Goal: Transaction & Acquisition: Purchase product/service

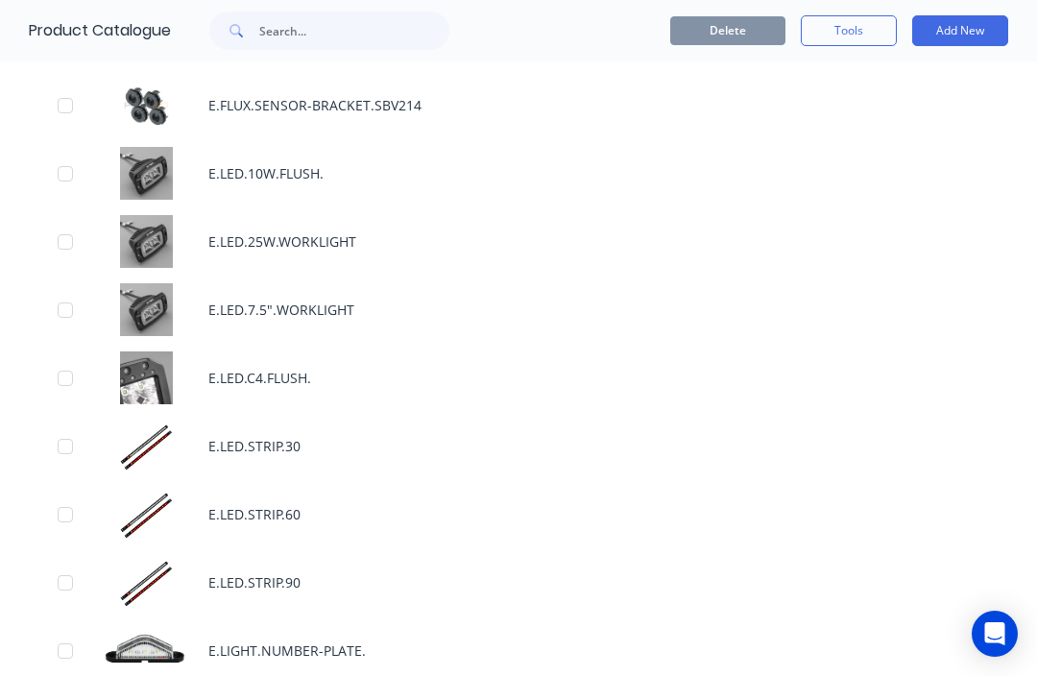
scroll to position [2284, 0]
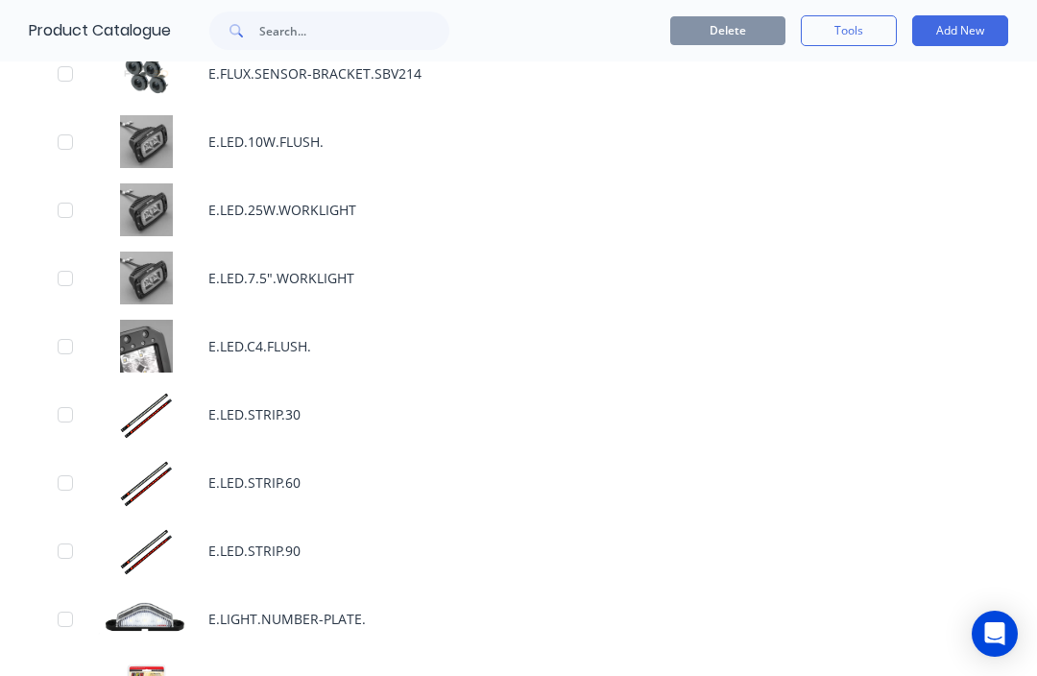
click at [293, 473] on div "E.LED.STRIP.60" at bounding box center [518, 483] width 1037 height 68
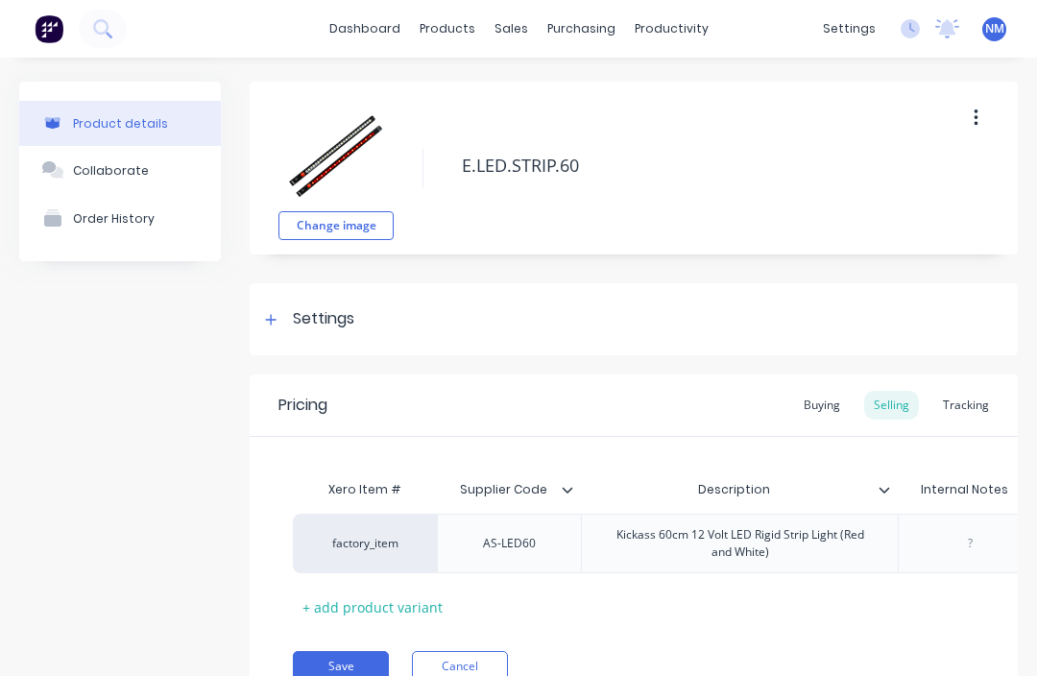
type textarea "x"
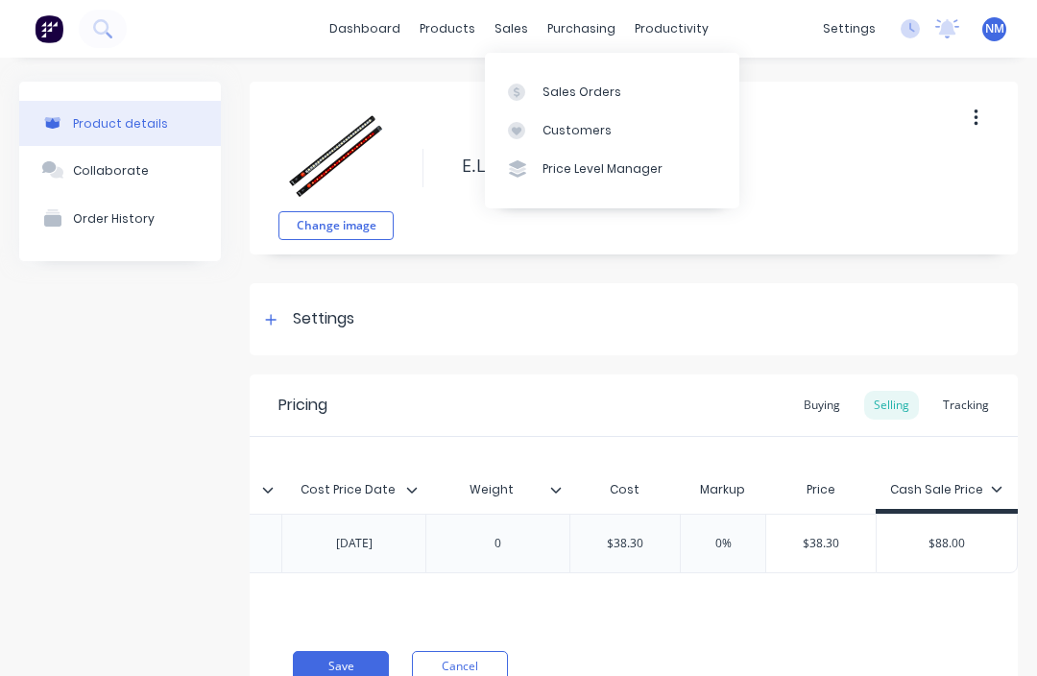
click at [619, 94] on link "Sales Orders" at bounding box center [612, 91] width 255 height 38
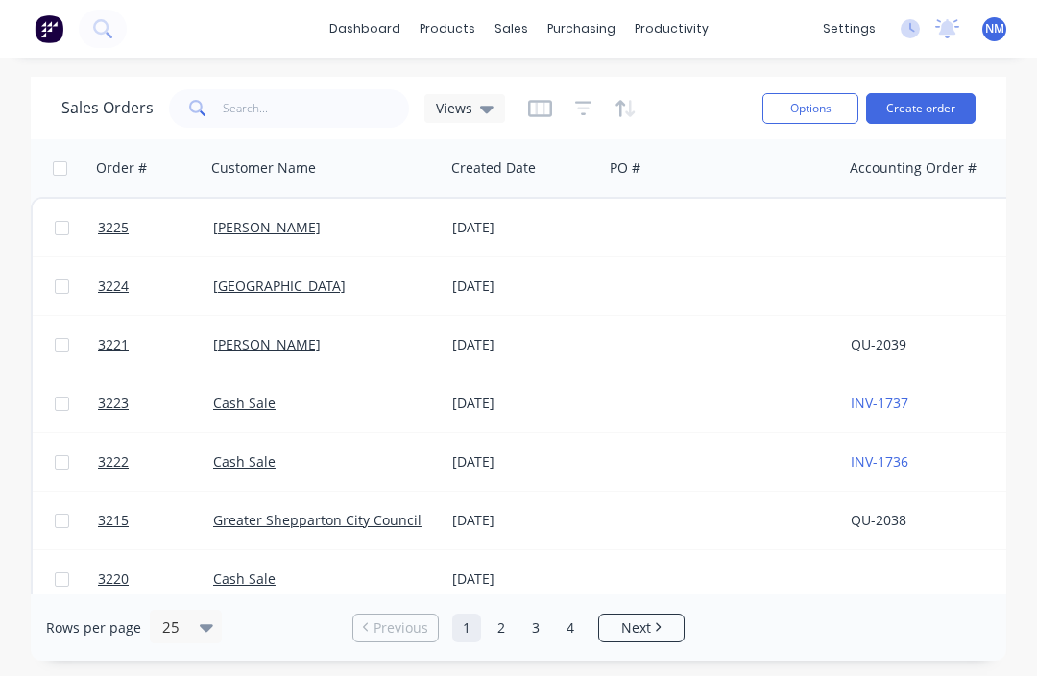
click at [923, 105] on button "Create order" at bounding box center [921, 108] width 110 height 31
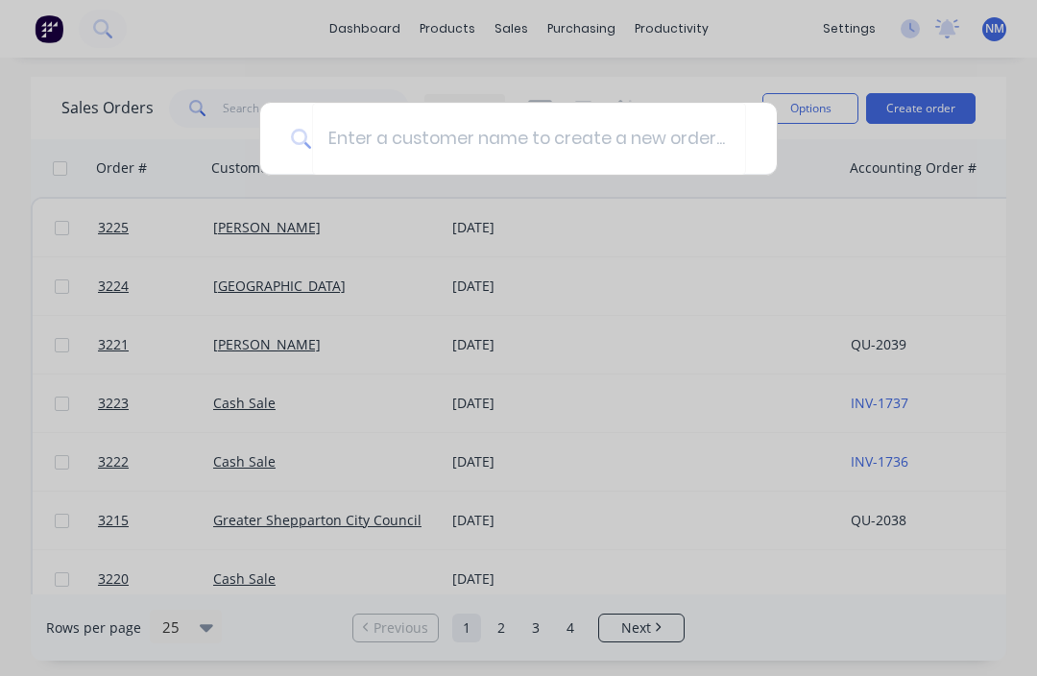
scroll to position [2, 0]
click at [645, 145] on input at bounding box center [529, 139] width 434 height 72
click at [807, 101] on div at bounding box center [518, 338] width 1037 height 676
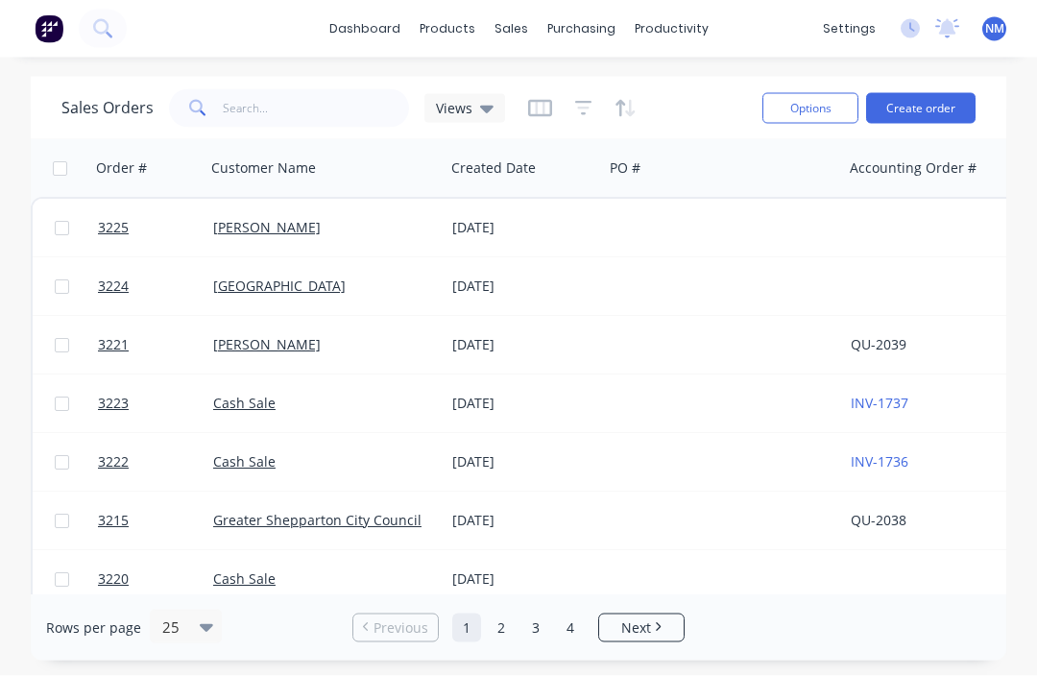
click at [932, 101] on button "Create order" at bounding box center [921, 108] width 110 height 31
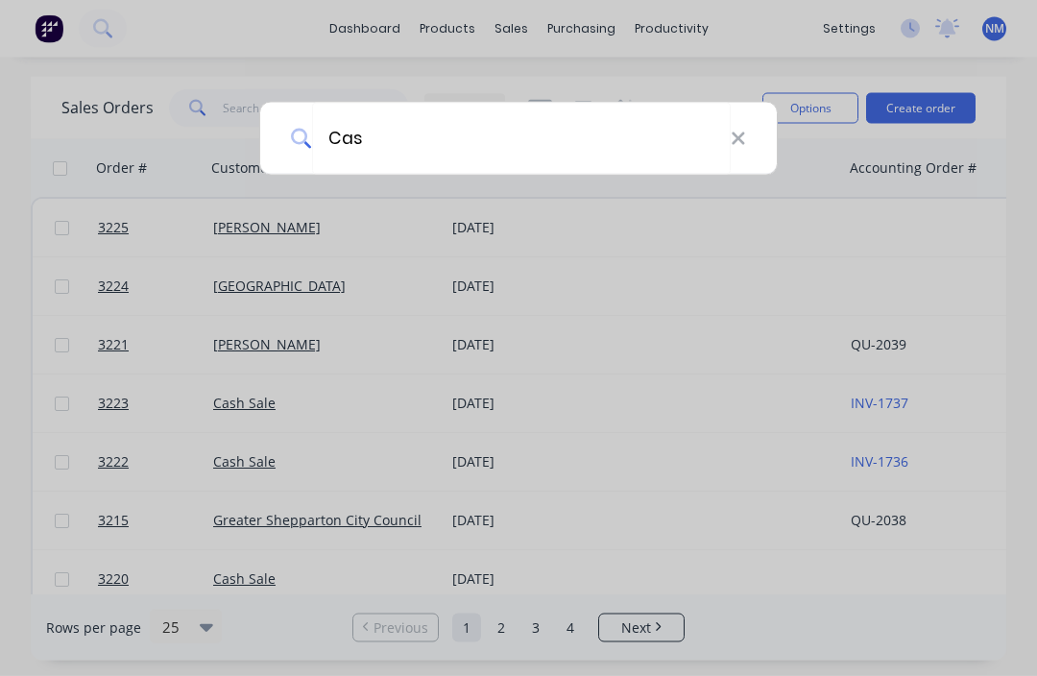
type input "Cash"
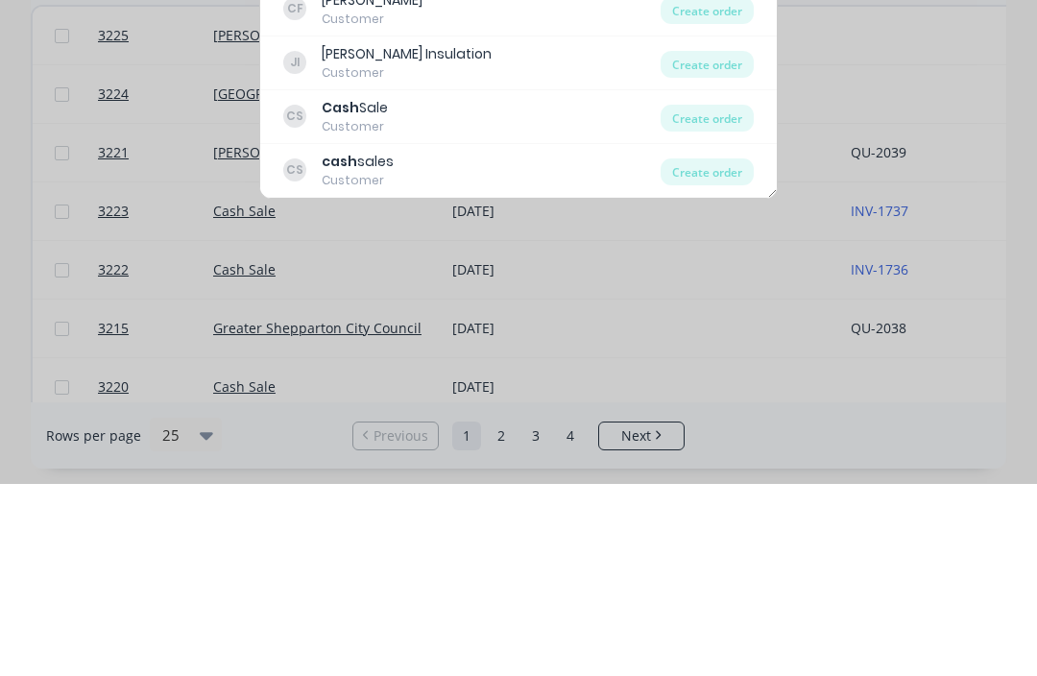
click at [475, 290] on div "CS Cash Sale Customer" at bounding box center [471, 308] width 377 height 37
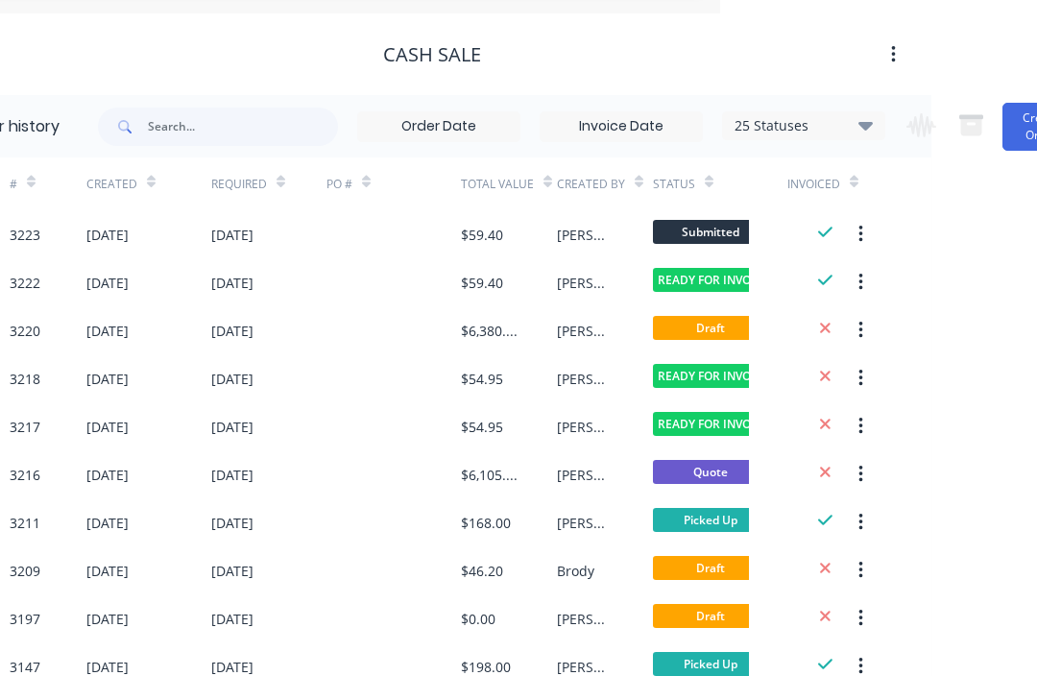
scroll to position [63, 377]
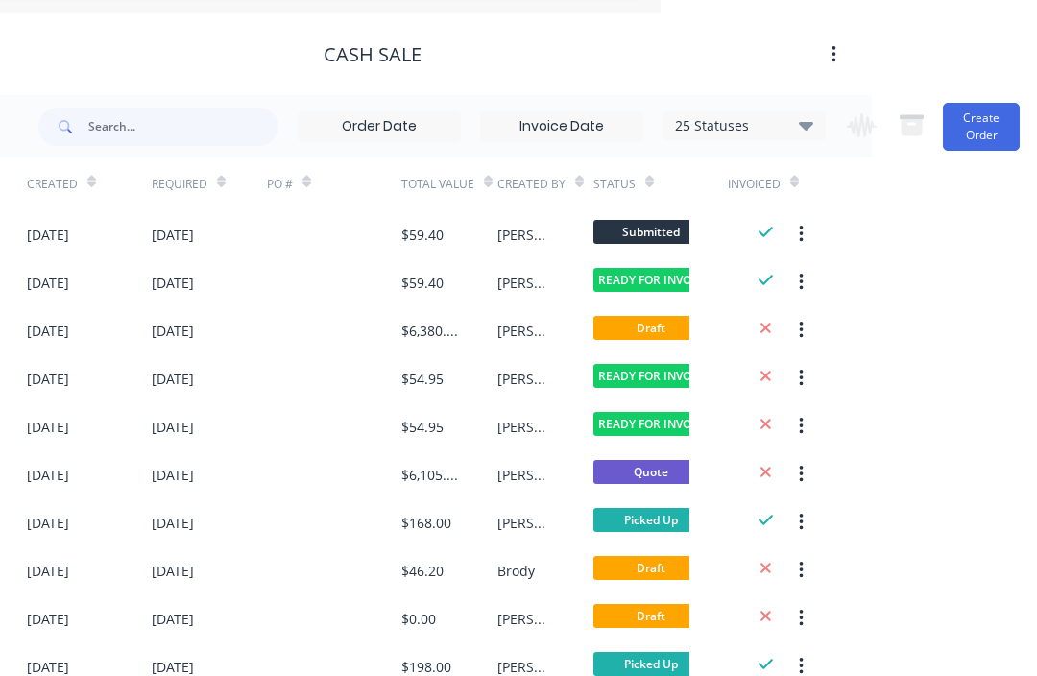
click at [987, 121] on button "Create Order" at bounding box center [981, 127] width 77 height 48
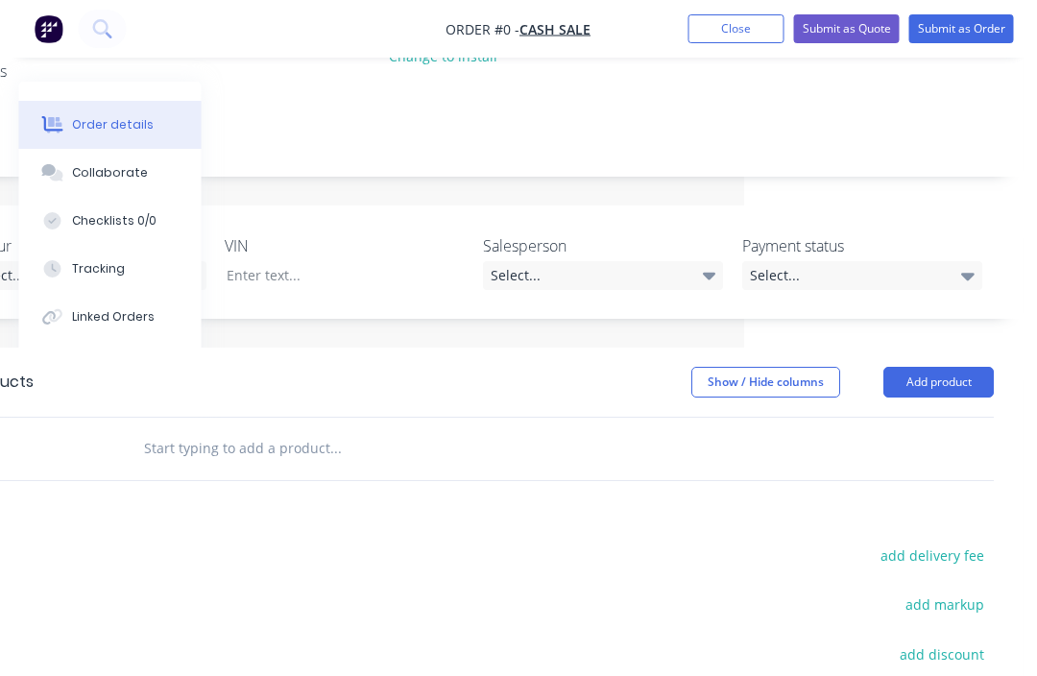
scroll to position [278, 293]
click at [963, 370] on button "Add product" at bounding box center [939, 382] width 110 height 31
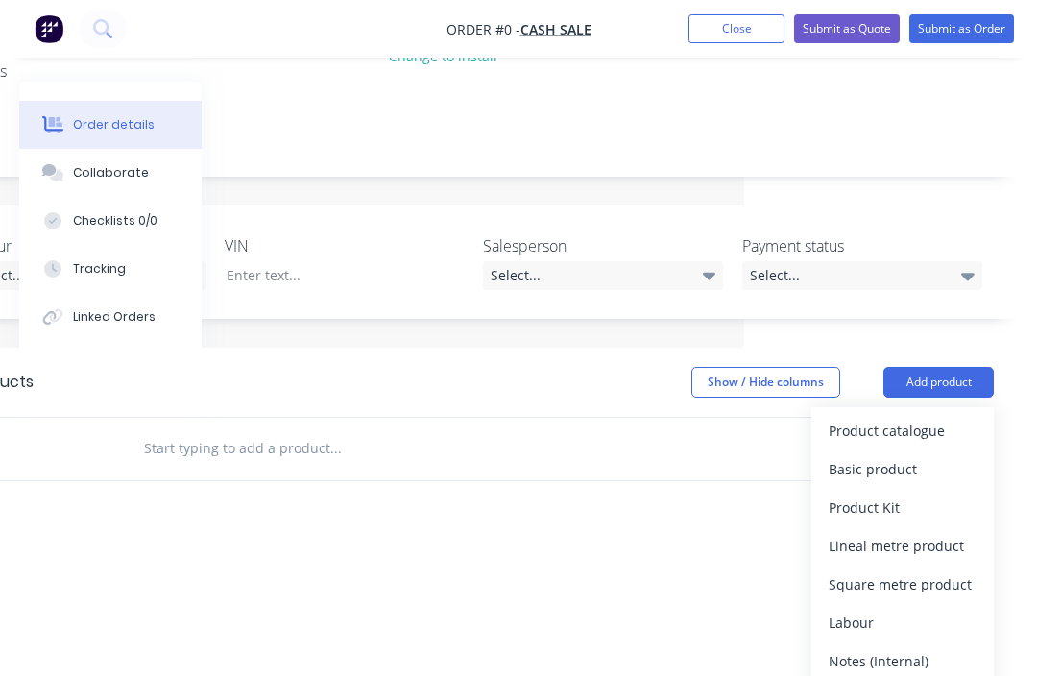
click at [913, 433] on div "Product catalogue" at bounding box center [903, 431] width 148 height 28
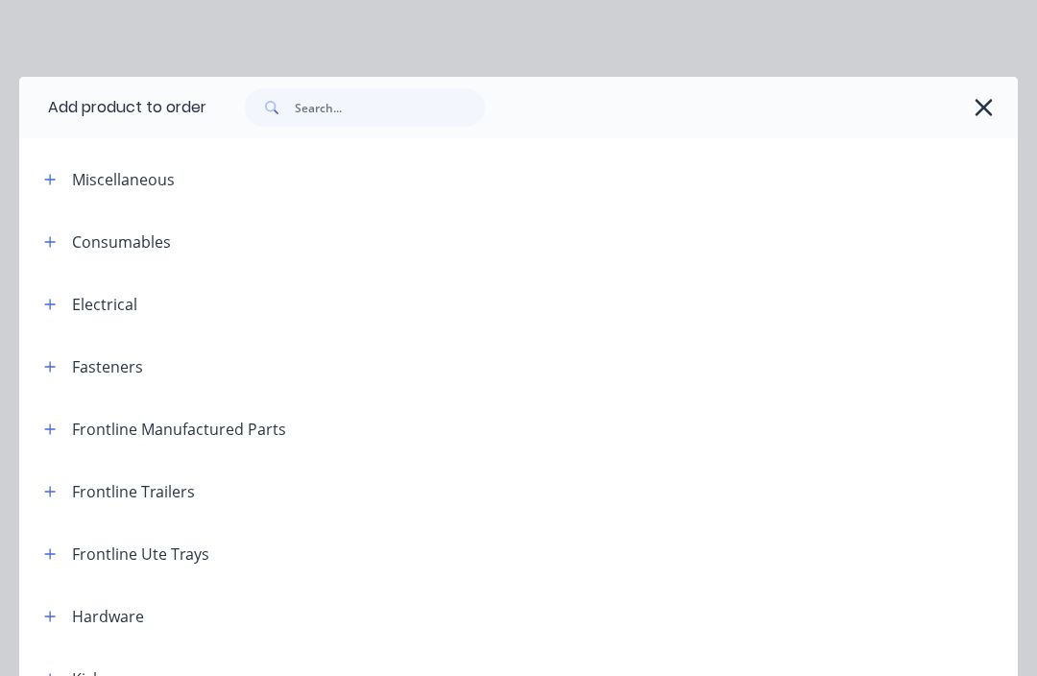
click at [51, 481] on button "button" at bounding box center [50, 491] width 24 height 24
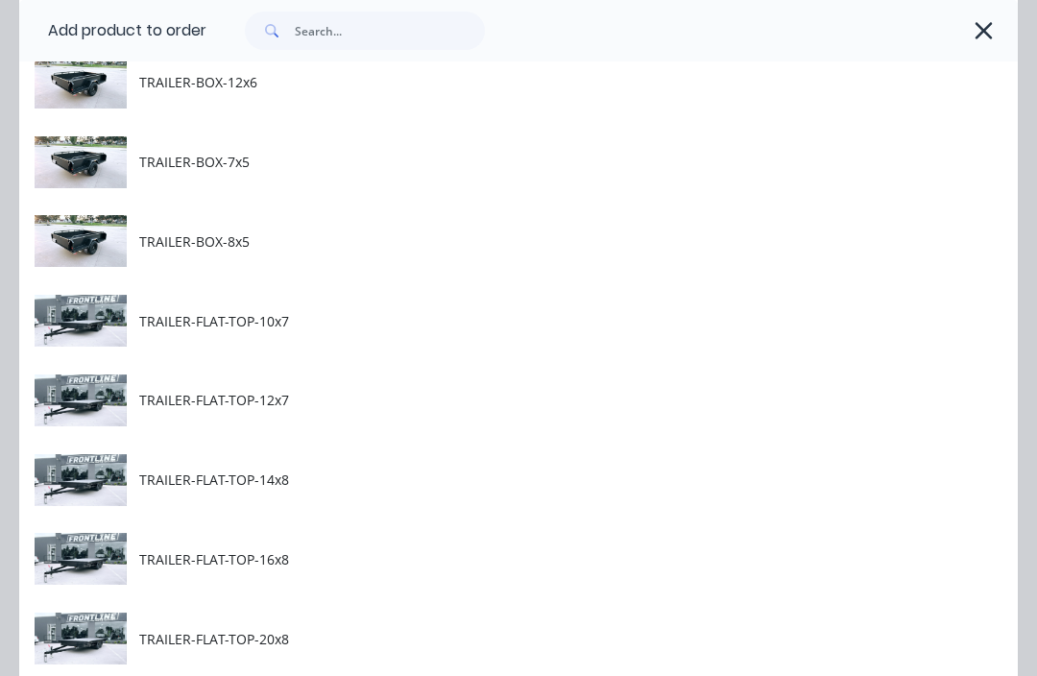
scroll to position [724, 0]
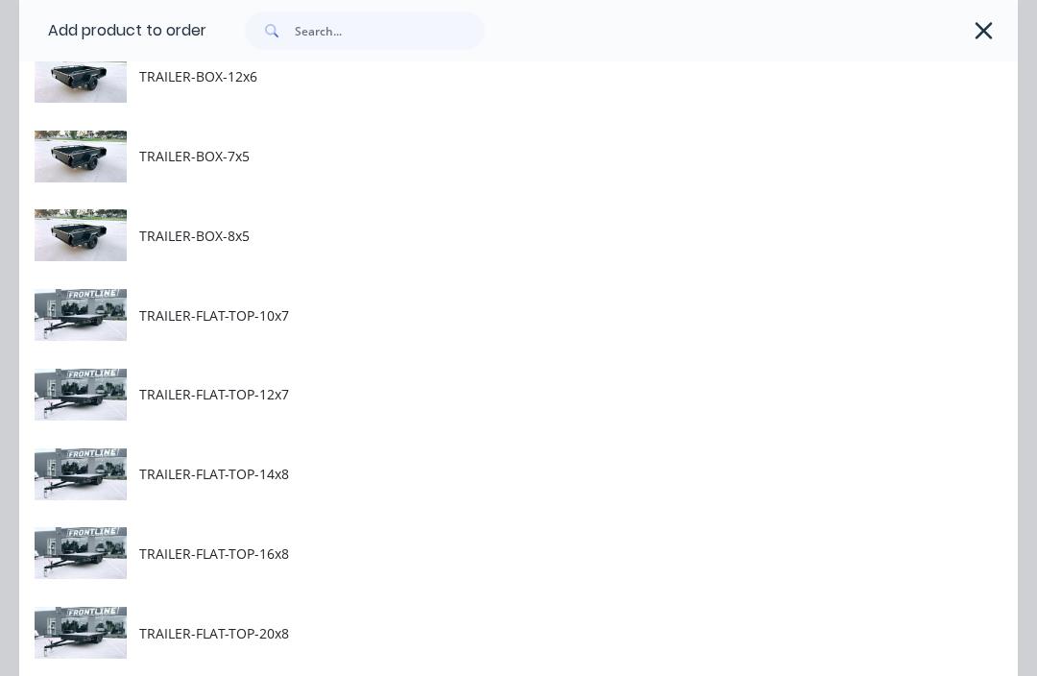
click at [313, 320] on span "TRAILER-FLAT-TOP-10x7" at bounding box center [490, 315] width 703 height 20
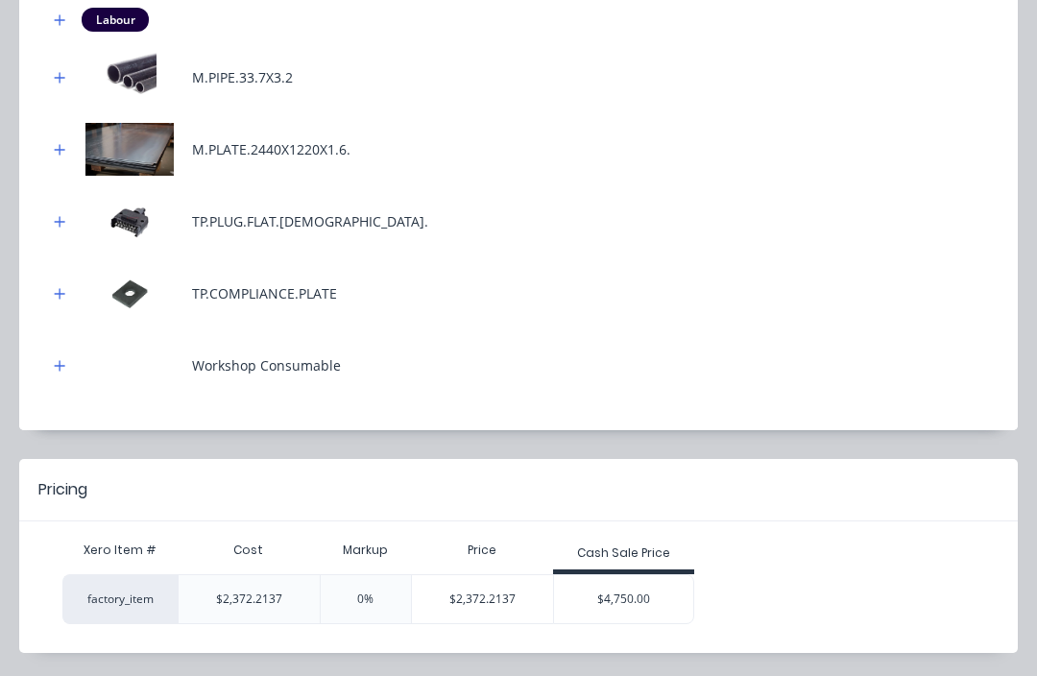
scroll to position [1232, 0]
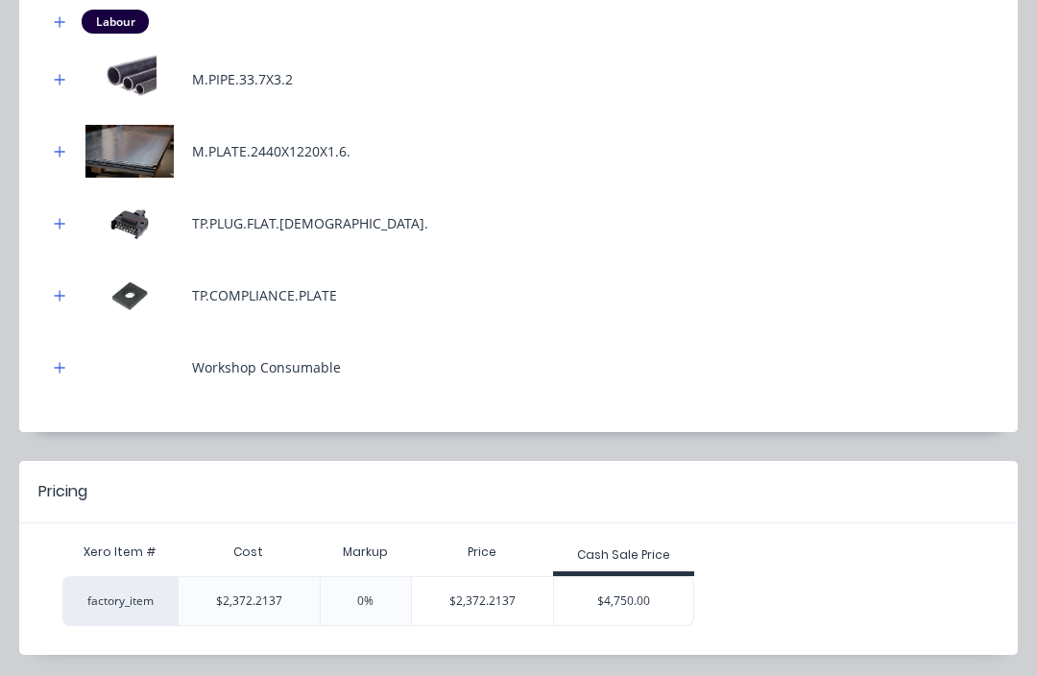
click at [645, 605] on div "$4,750.00" at bounding box center [624, 601] width 140 height 48
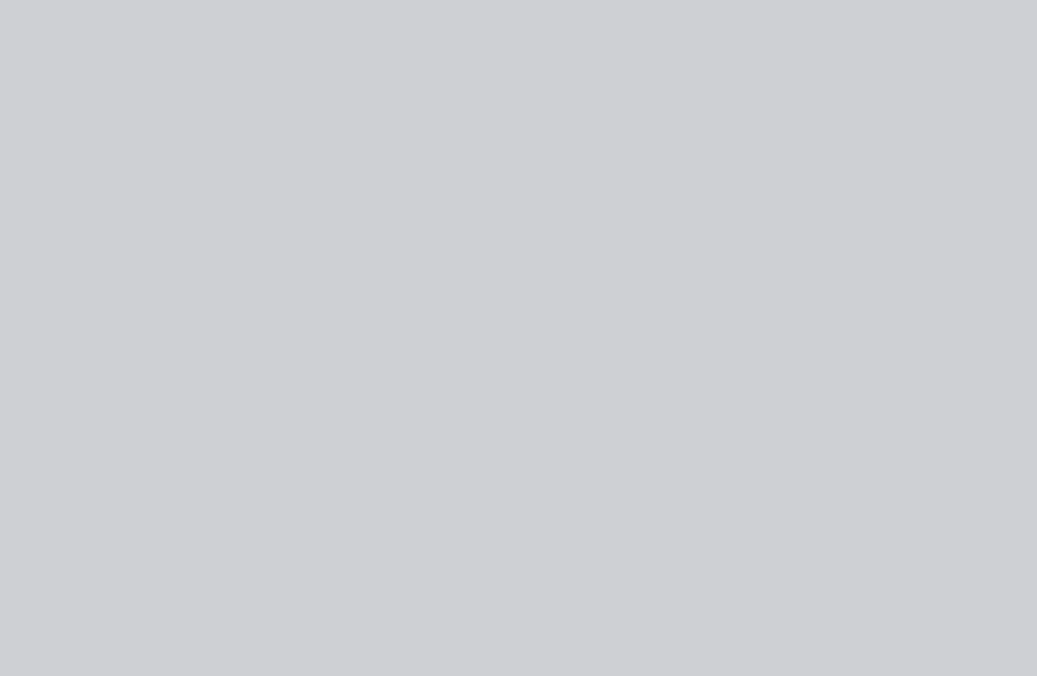
scroll to position [0, 0]
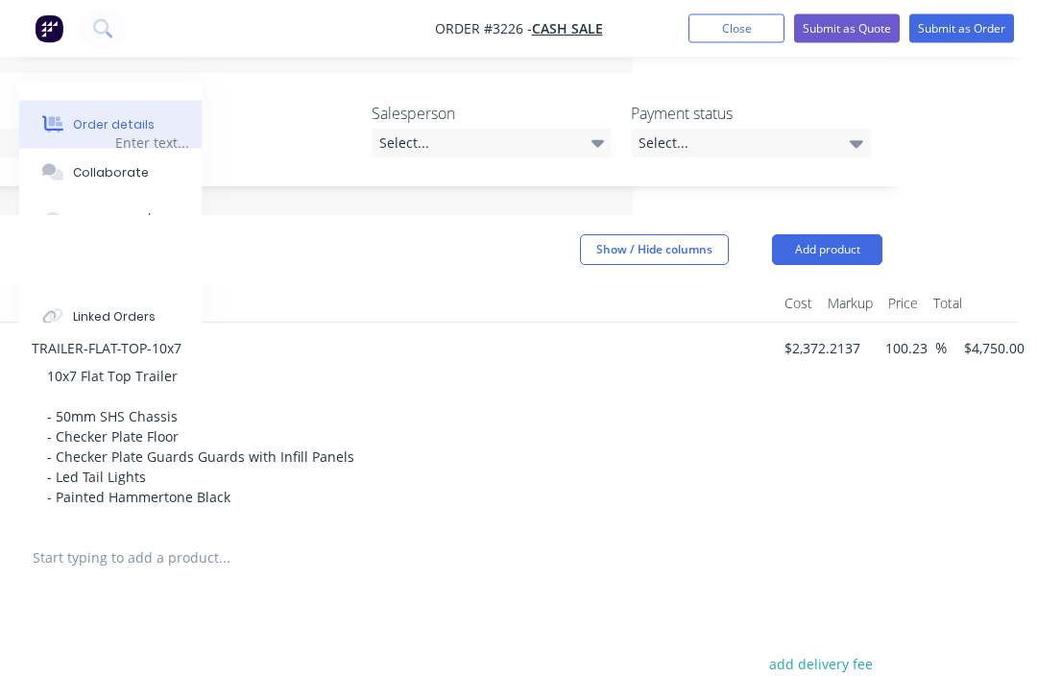
scroll to position [409, 404]
click at [831, 248] on button "Add product" at bounding box center [827, 250] width 110 height 31
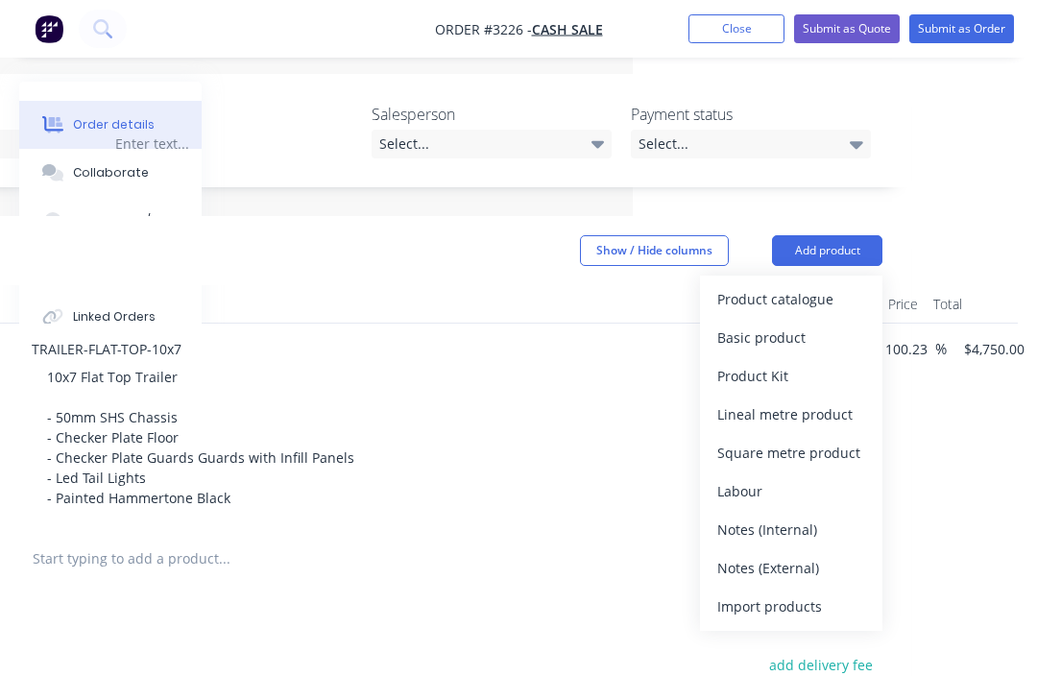
click at [808, 301] on div "Product catalogue" at bounding box center [792, 299] width 148 height 28
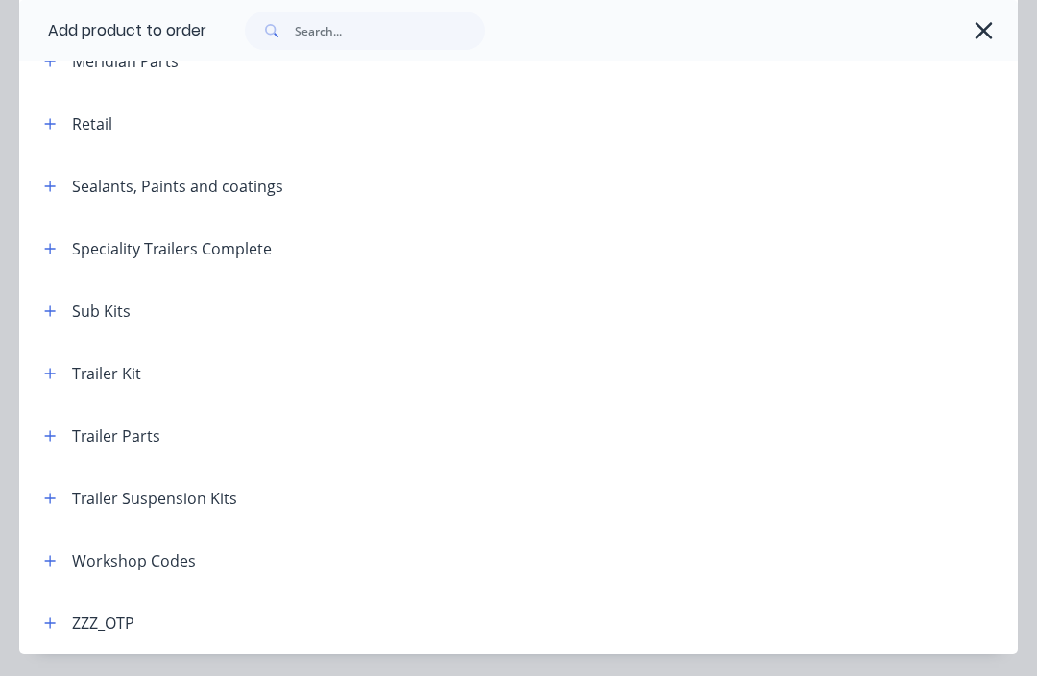
scroll to position [742, 0]
click at [53, 490] on button "button" at bounding box center [50, 499] width 24 height 24
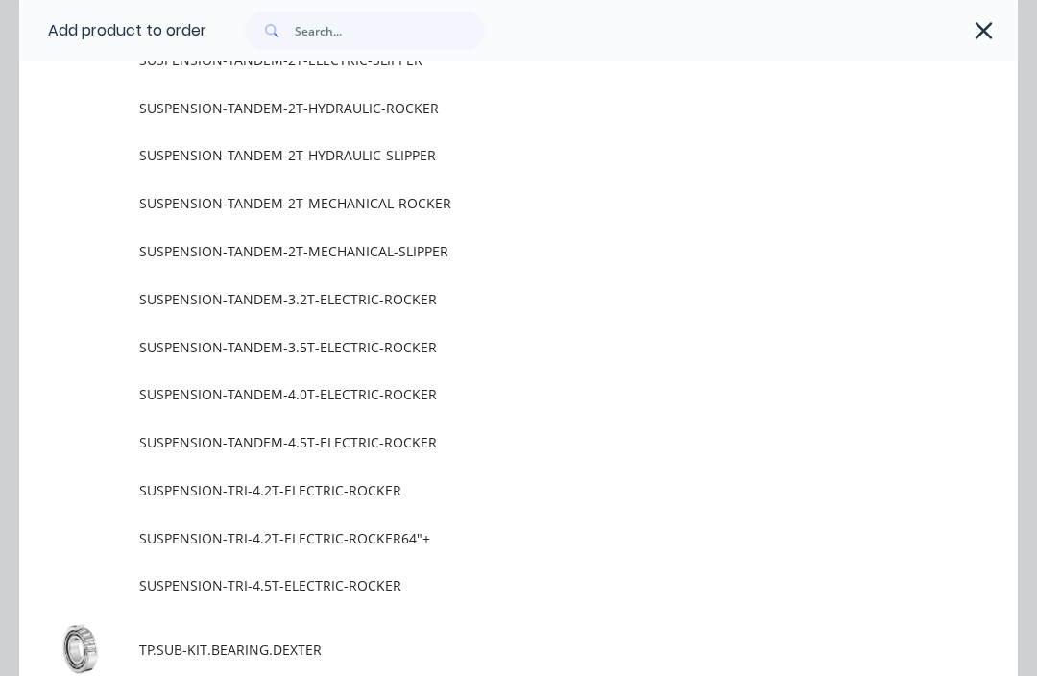
scroll to position [1593, 0]
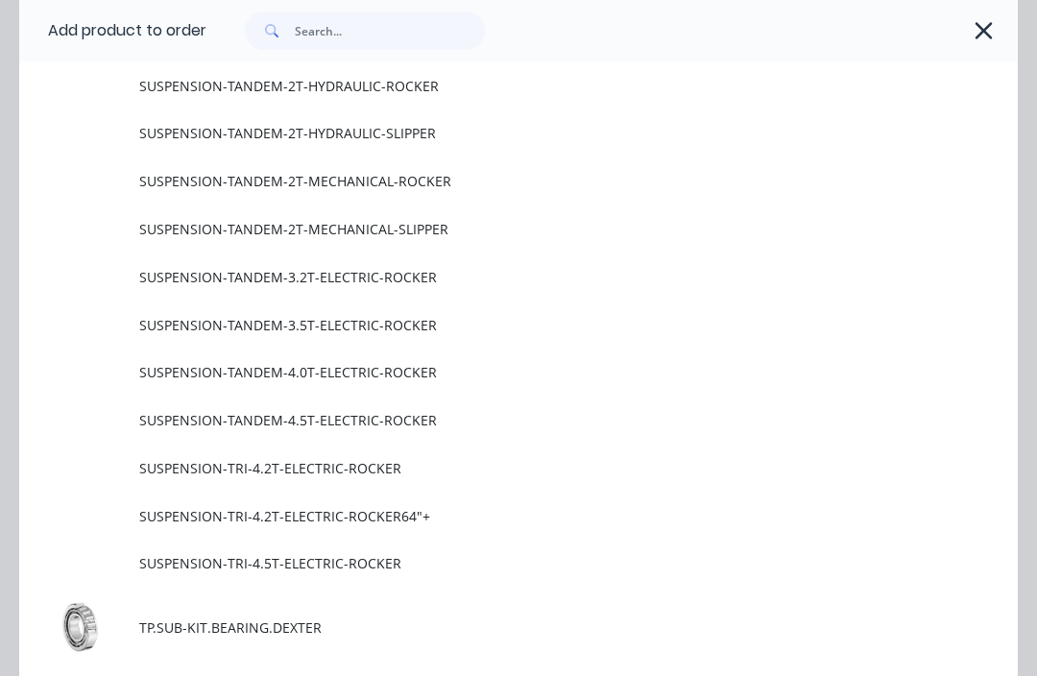
click at [398, 416] on span "SUSPENSION-TANDEM-4.5T-ELECTRIC-ROCKER" at bounding box center [490, 420] width 703 height 20
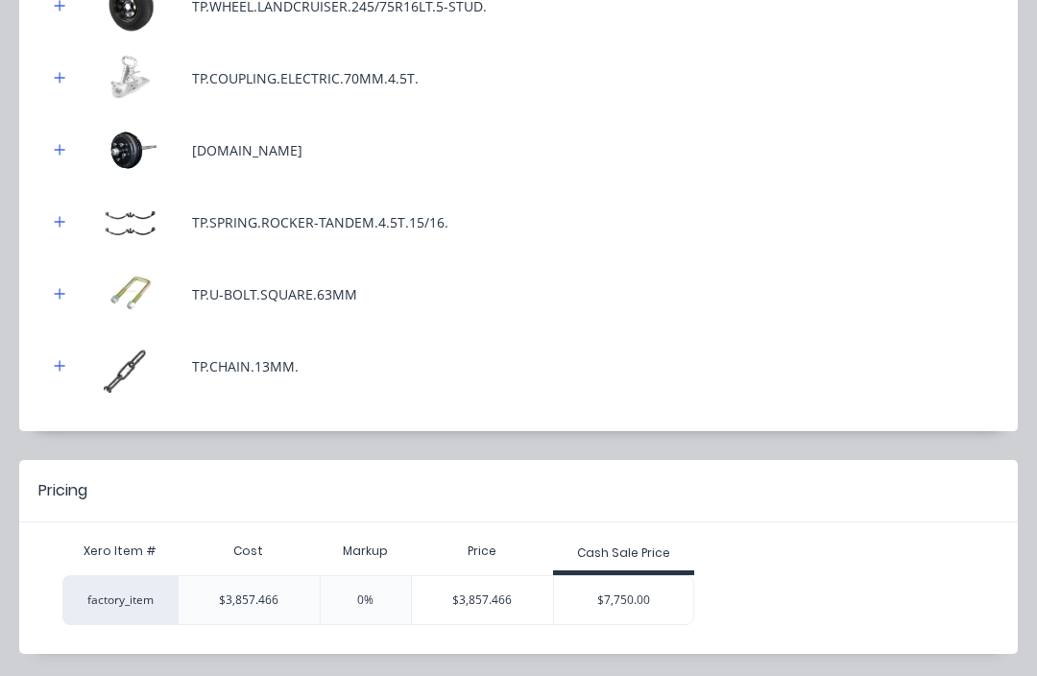
scroll to position [982, 0]
click at [639, 611] on div "$7,750.00" at bounding box center [624, 602] width 140 height 48
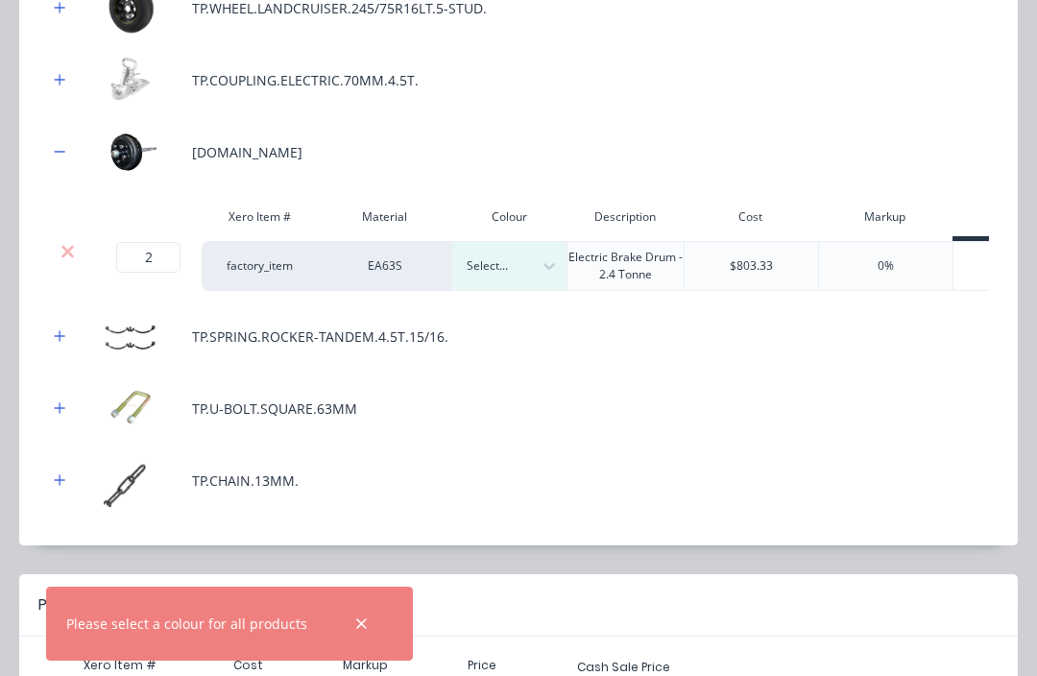
click at [371, 646] on div at bounding box center [361, 623] width 62 height 46
click at [529, 265] on div "Select..." at bounding box center [492, 266] width 79 height 25
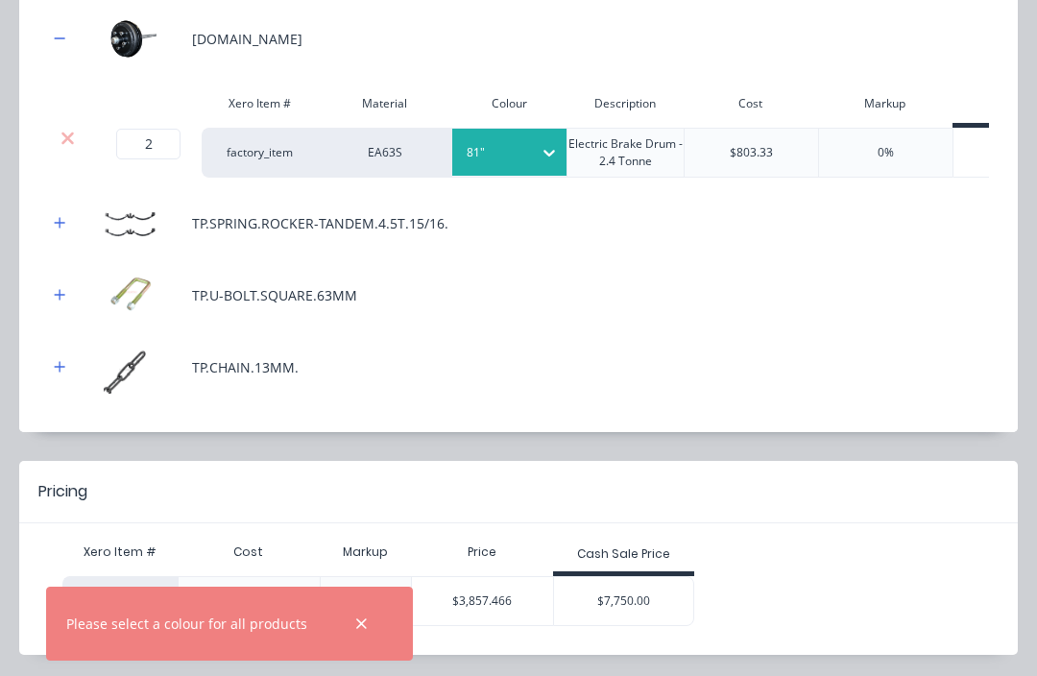
scroll to position [1094, 0]
click at [632, 598] on div "$7,750.00" at bounding box center [624, 602] width 140 height 48
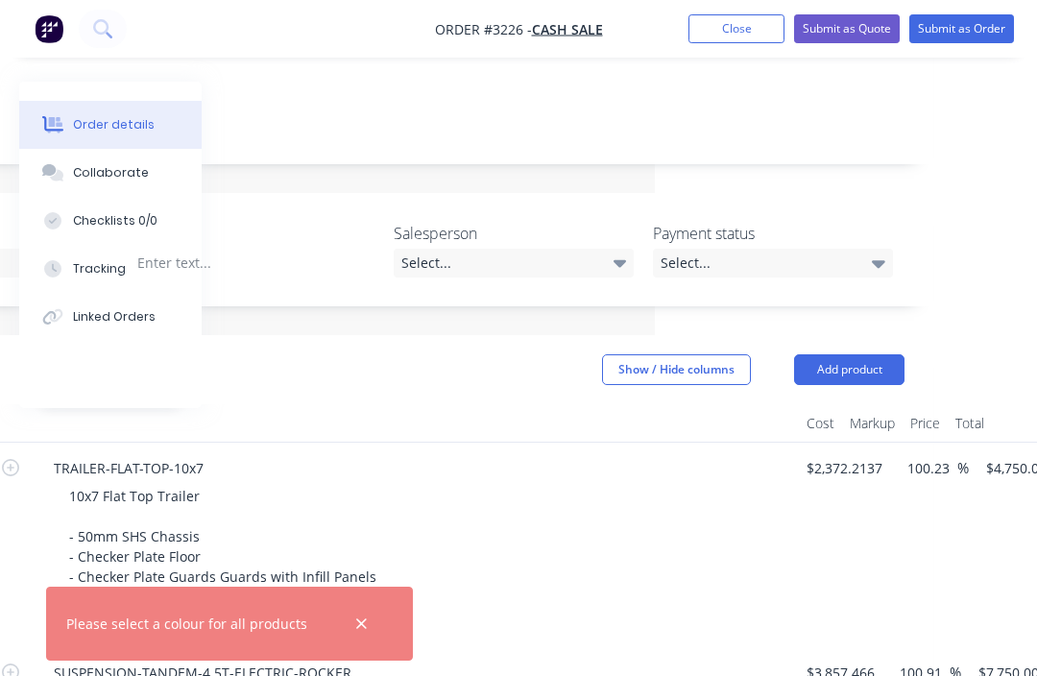
scroll to position [285, 382]
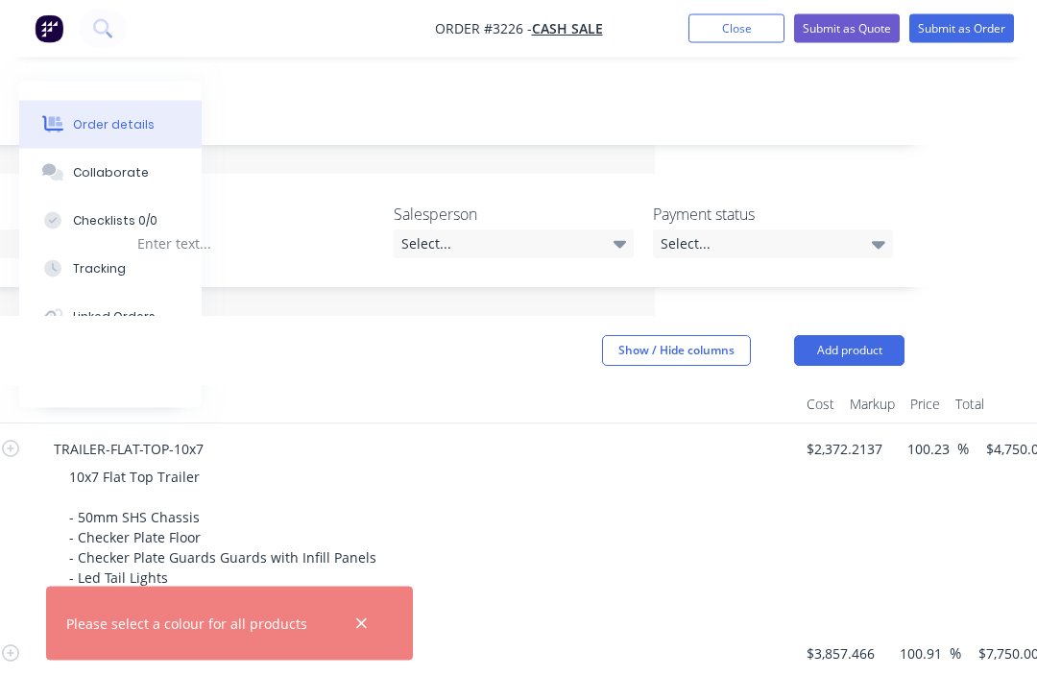
click at [859, 344] on button "Add product" at bounding box center [849, 351] width 110 height 31
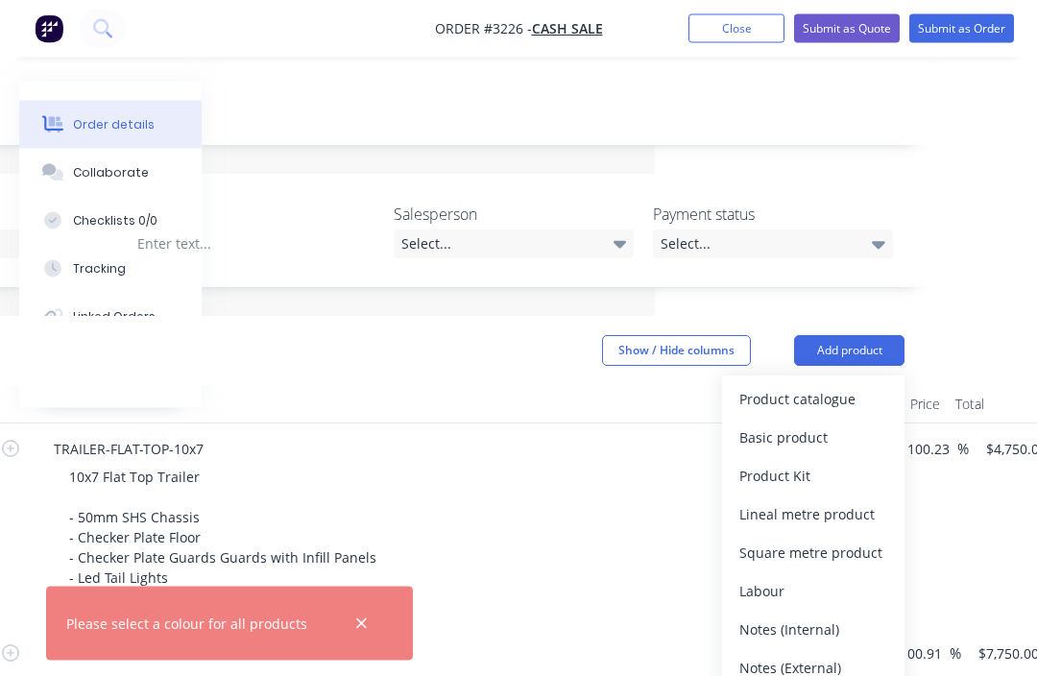
scroll to position [309, 382]
click at [831, 391] on div "Product catalogue" at bounding box center [814, 399] width 148 height 28
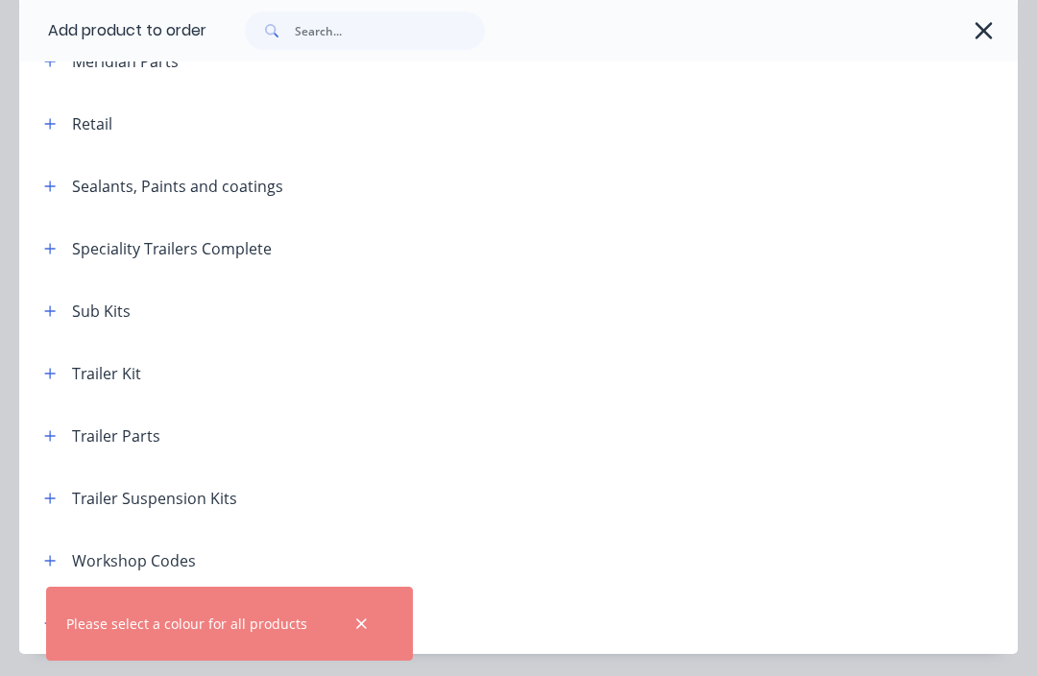
scroll to position [742, 0]
click at [48, 379] on icon "button" at bounding box center [50, 374] width 12 height 13
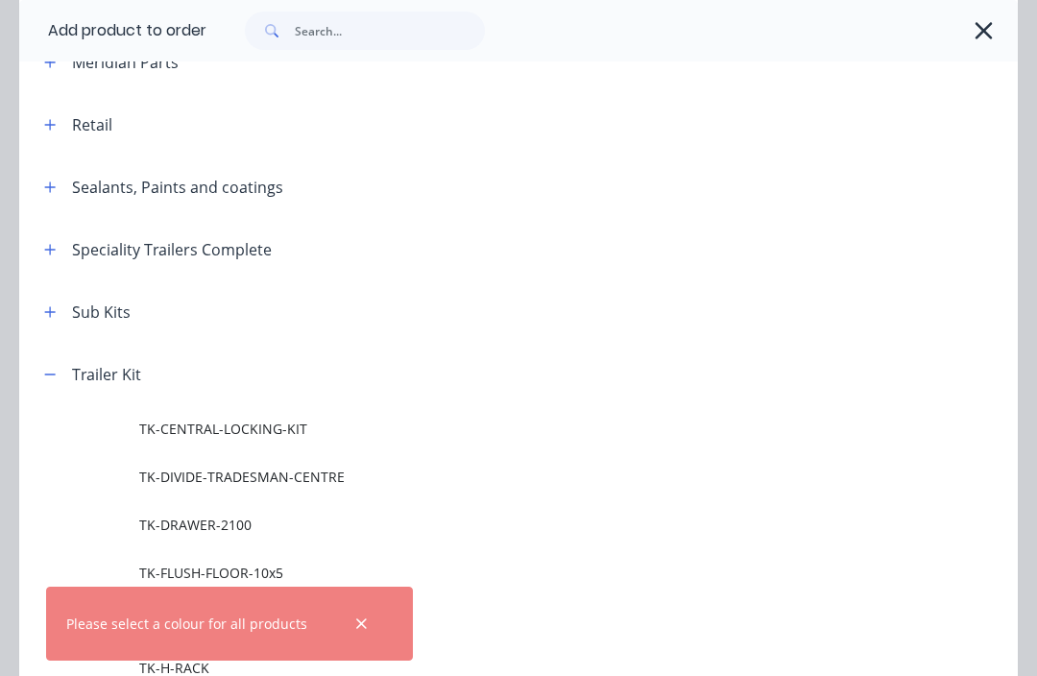
click at [355, 633] on icon "button" at bounding box center [361, 624] width 12 height 17
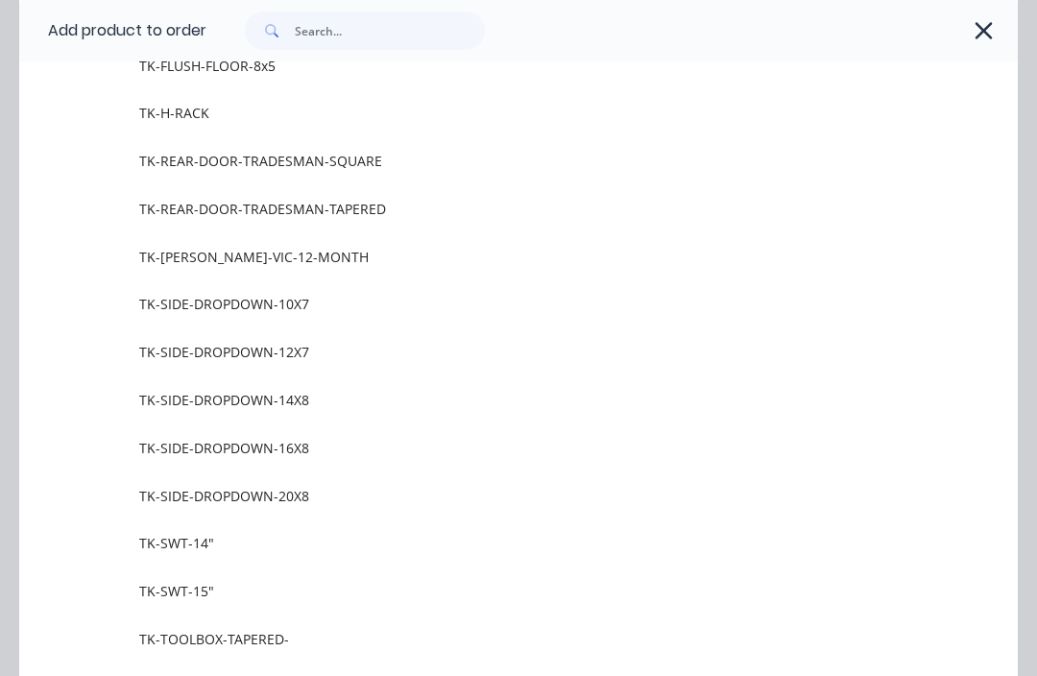
scroll to position [1251, 0]
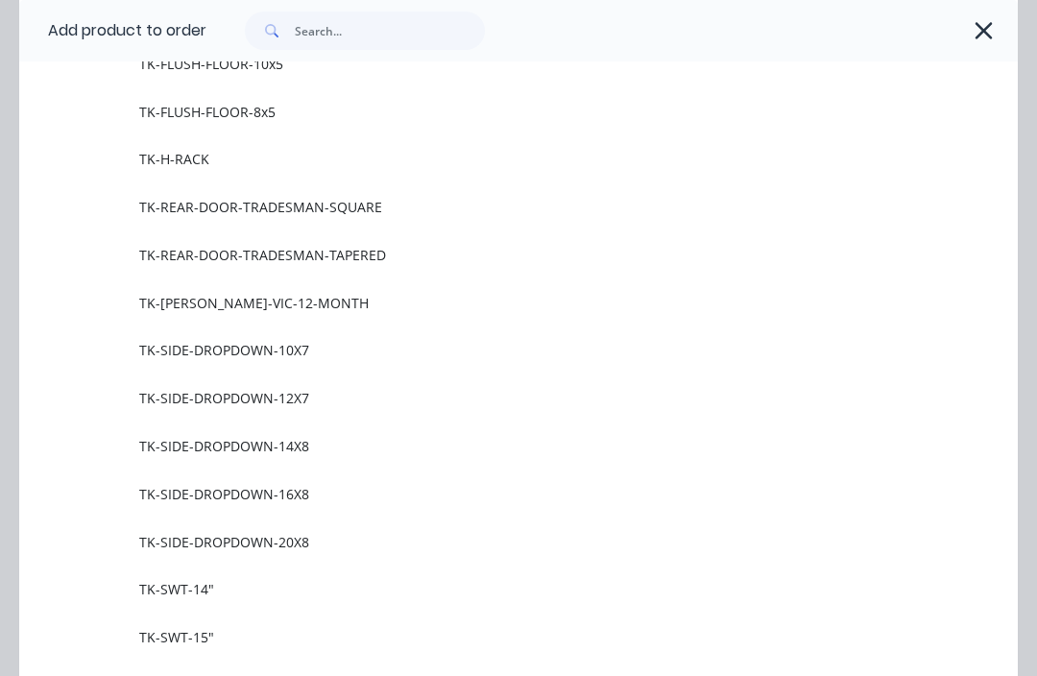
click at [316, 355] on span "TK-SIDE-DROPDOWN-10X7" at bounding box center [490, 350] width 703 height 20
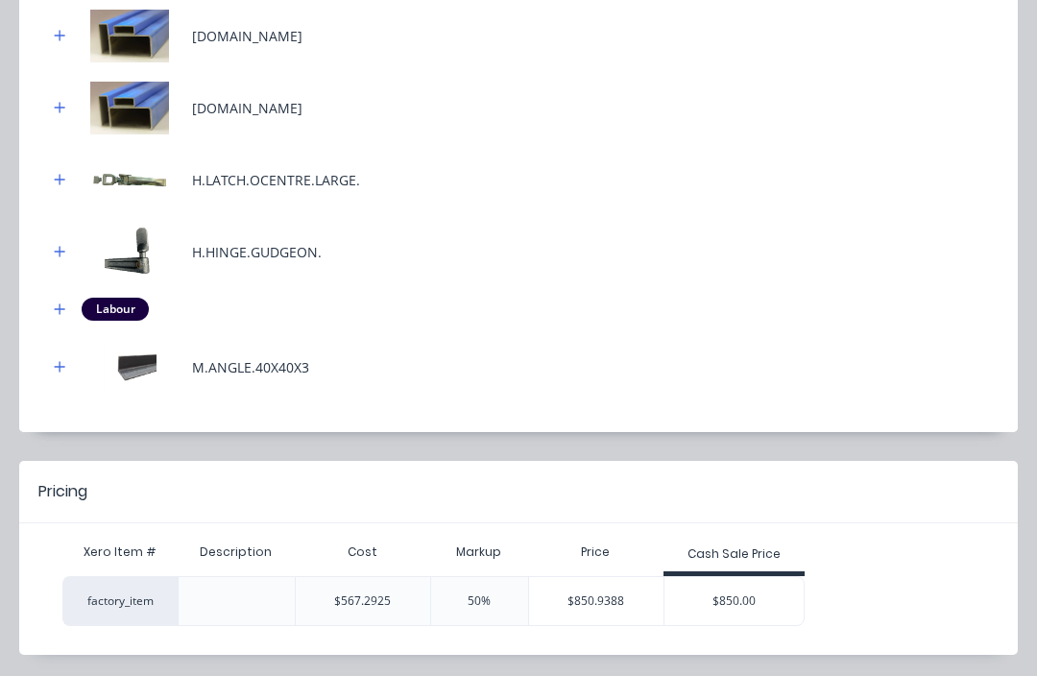
scroll to position [405, 0]
click at [743, 590] on div "$850.00" at bounding box center [735, 602] width 140 height 48
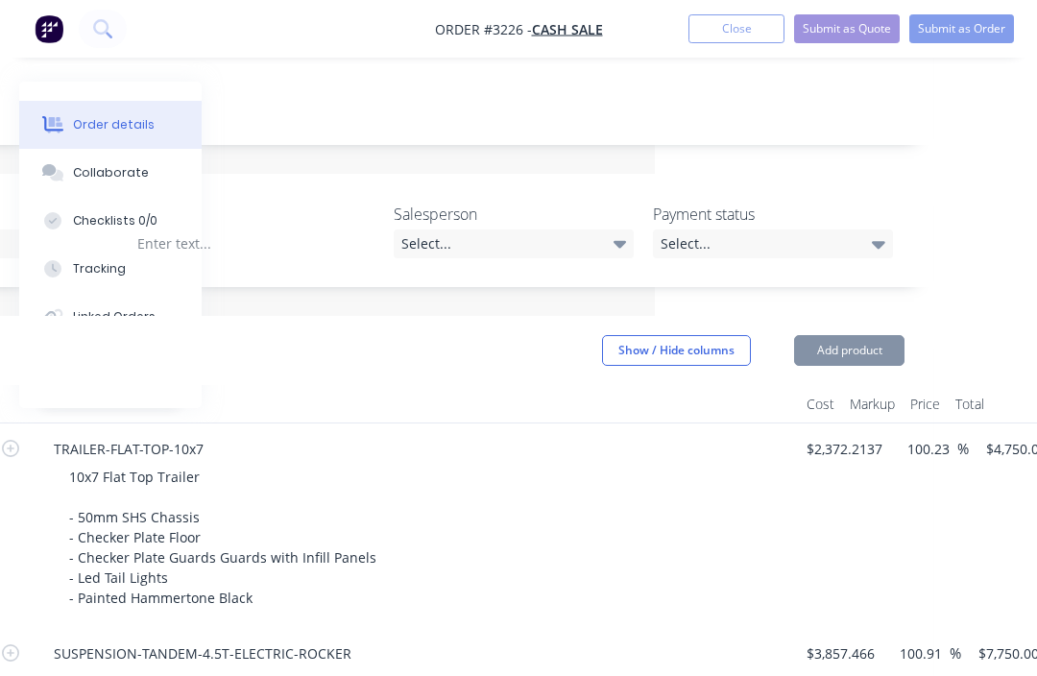
type input "49.83"
type input "$850.00"
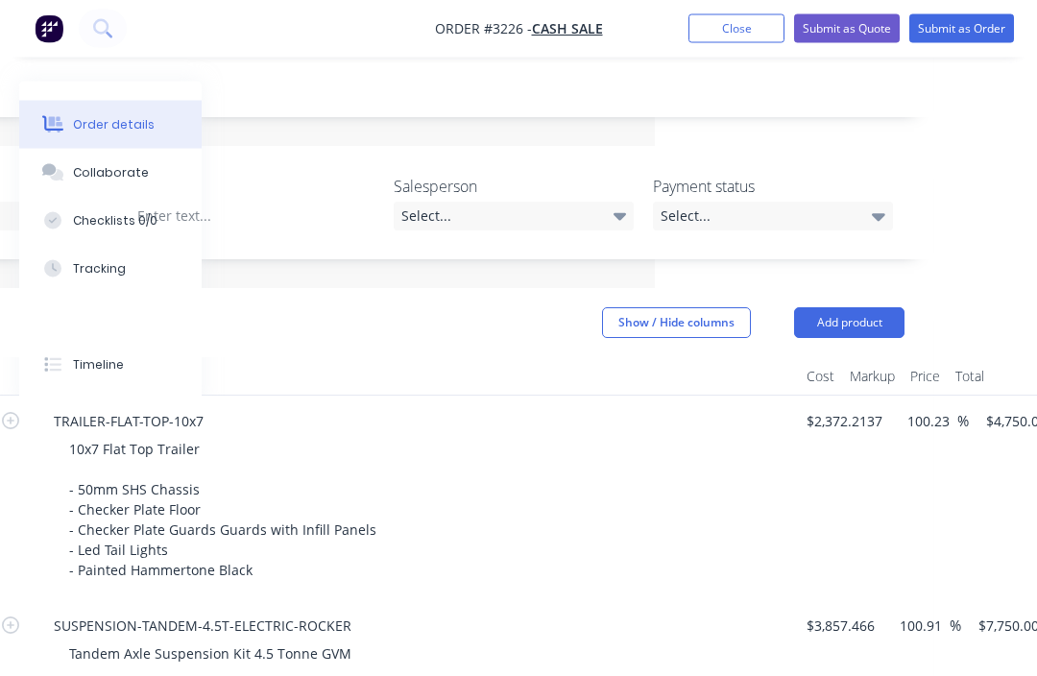
scroll to position [318, 382]
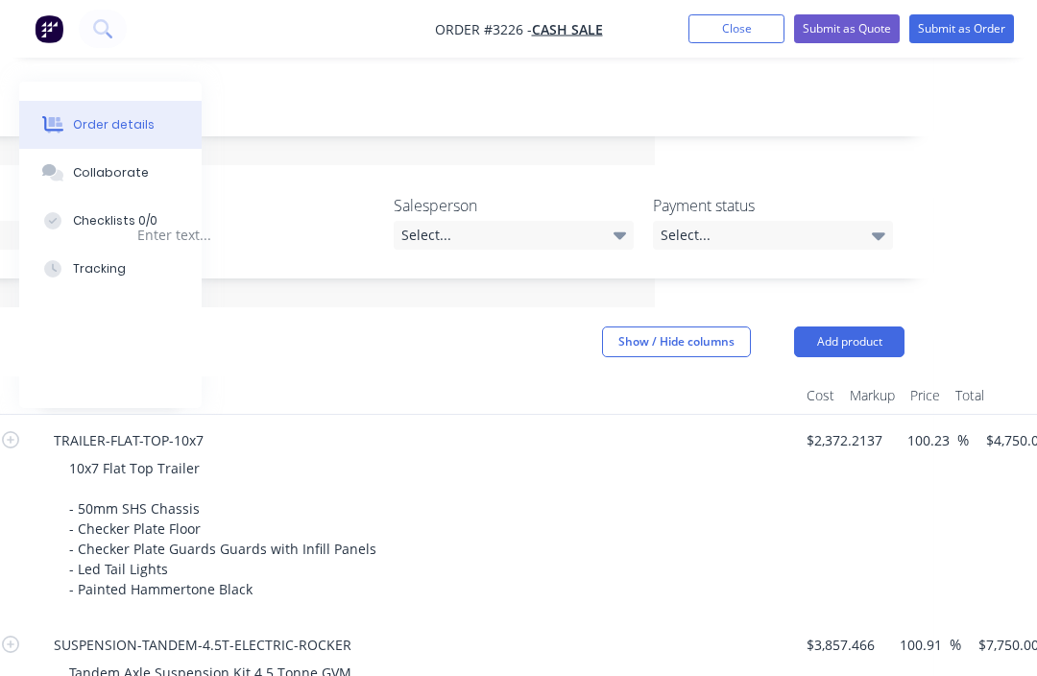
click at [863, 347] on button "Add product" at bounding box center [849, 342] width 110 height 31
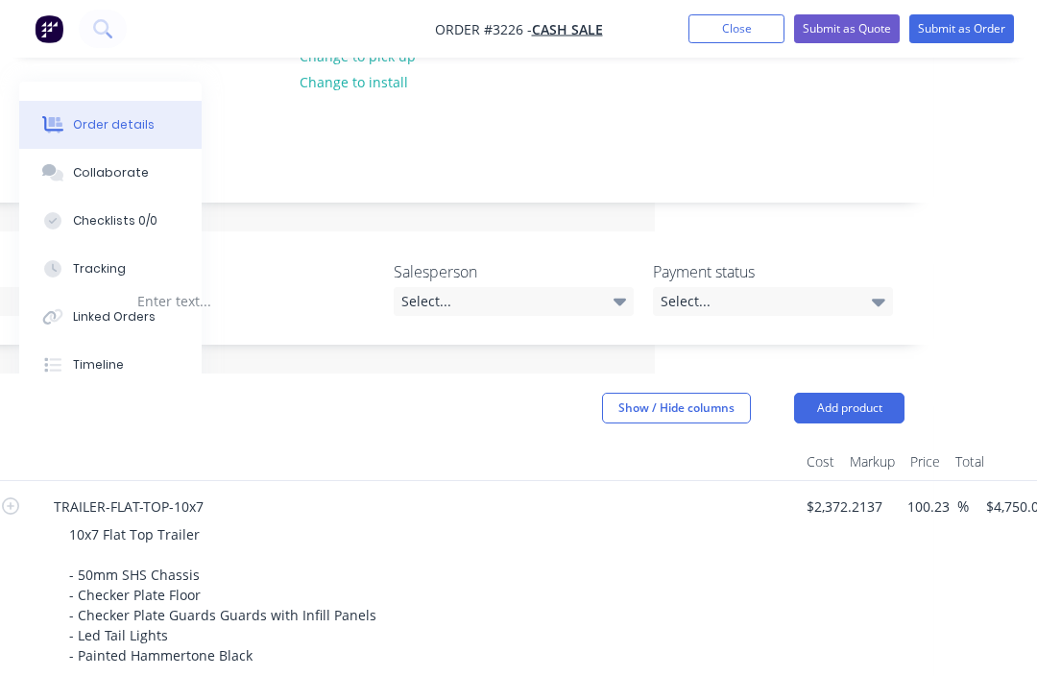
scroll to position [253, 382]
click at [862, 407] on button "Add product" at bounding box center [849, 407] width 110 height 31
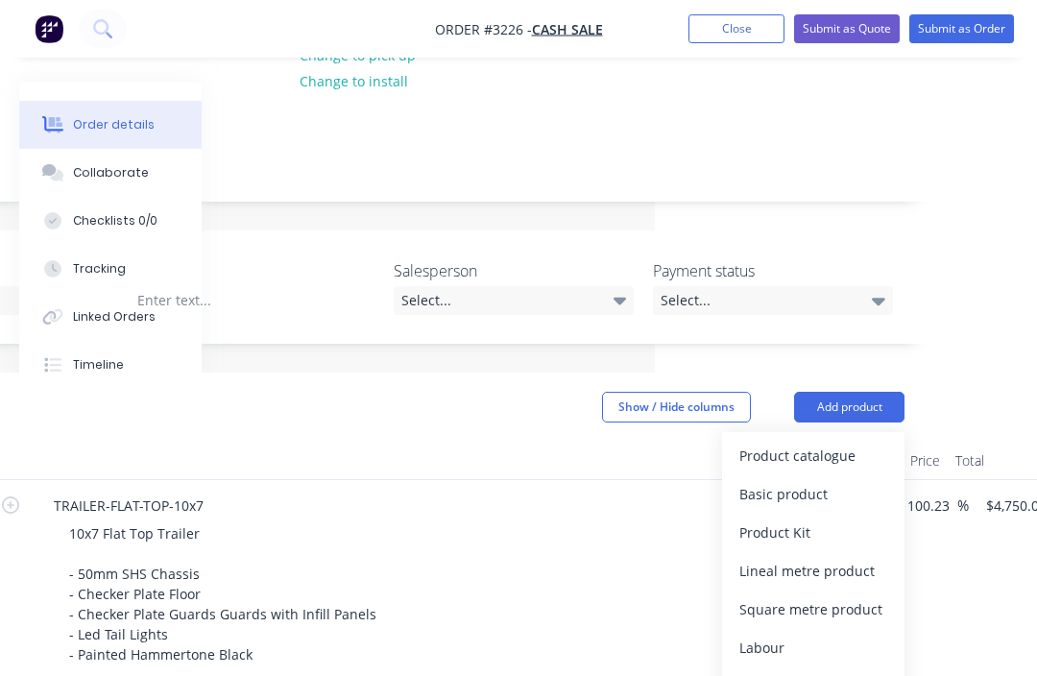
click at [820, 451] on div "Product catalogue" at bounding box center [814, 456] width 148 height 28
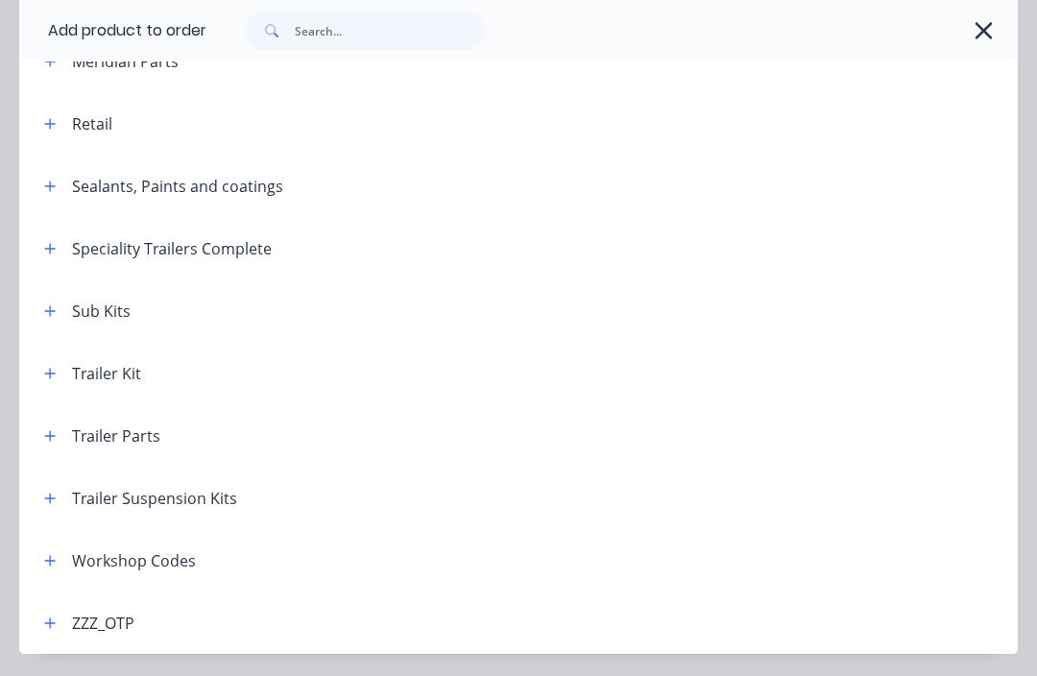
scroll to position [742, 0]
click at [52, 382] on button "button" at bounding box center [50, 374] width 24 height 24
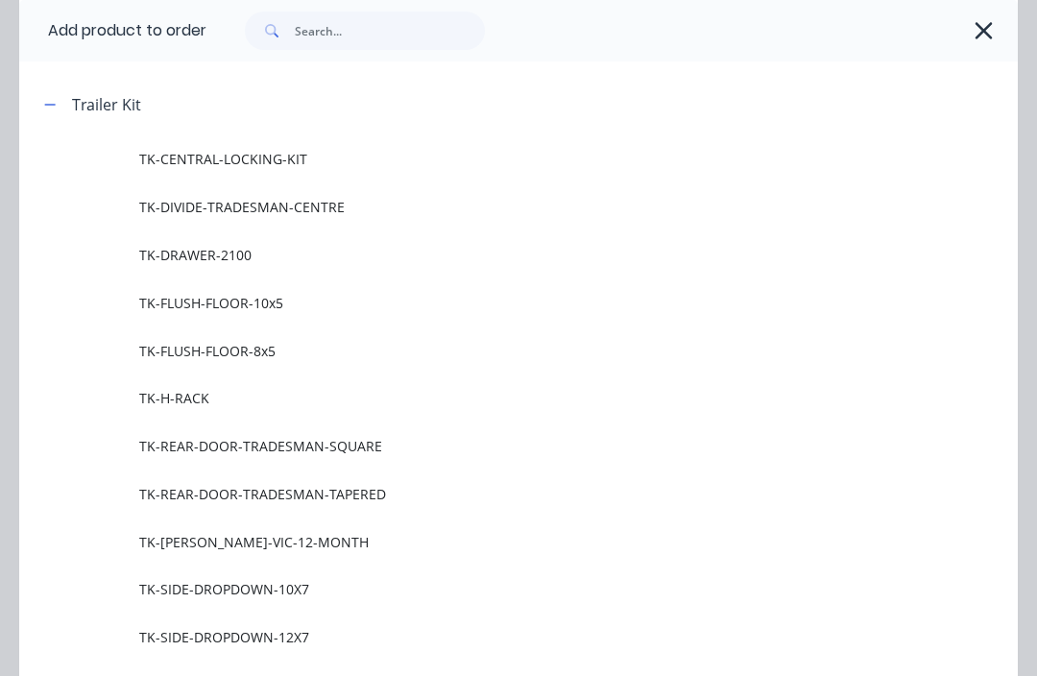
scroll to position [1013, 0]
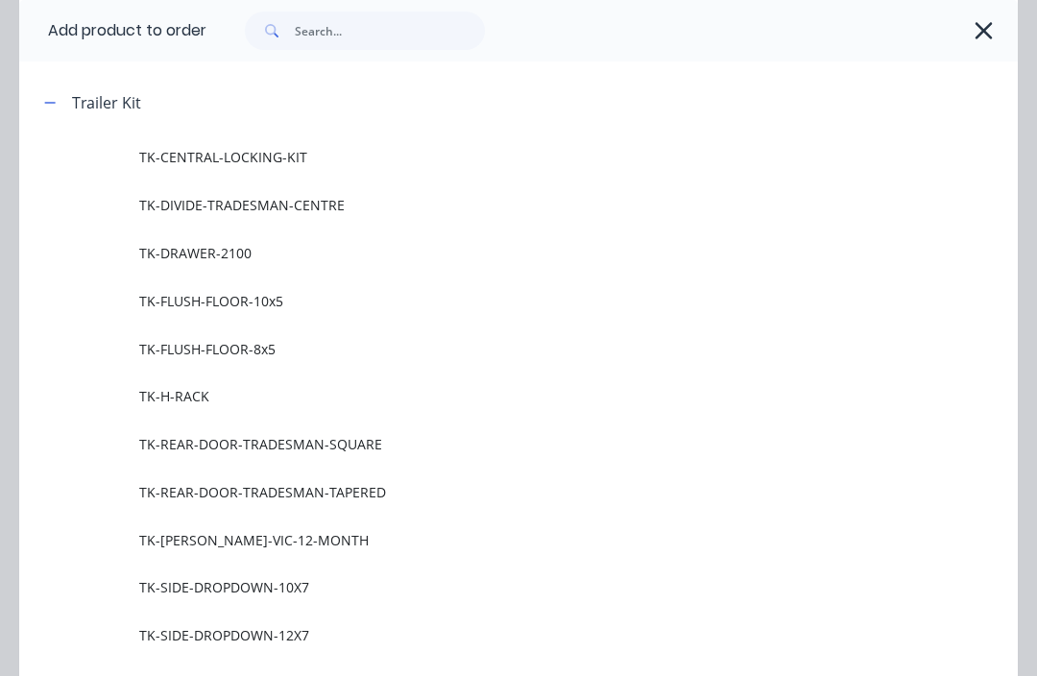
click at [318, 388] on span "TK-H-RACK" at bounding box center [490, 396] width 703 height 20
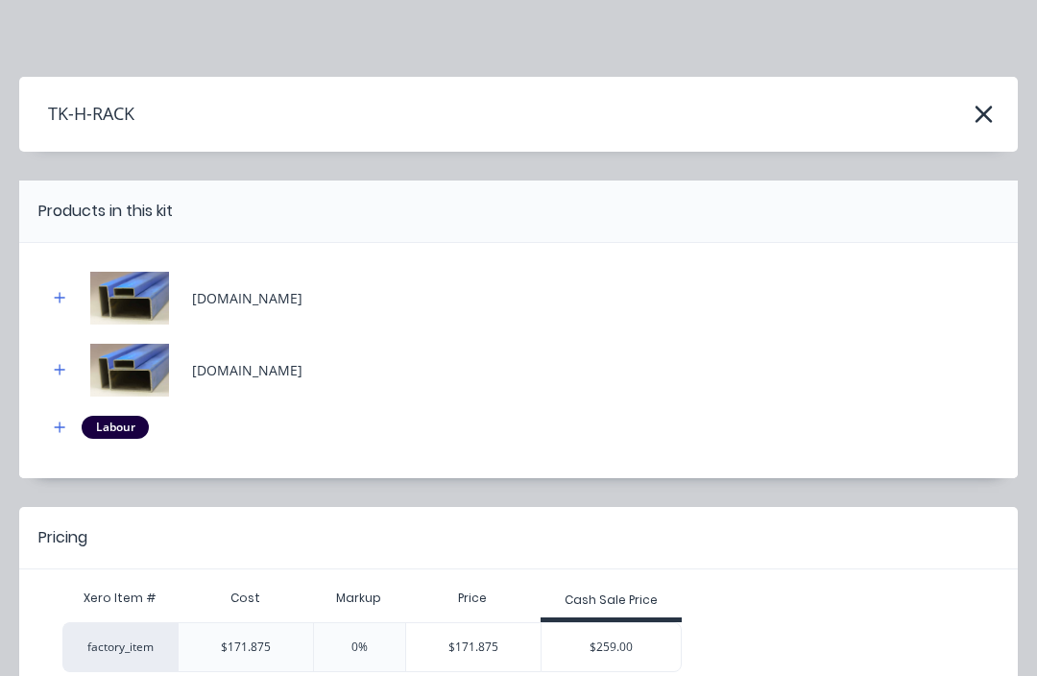
click at [617, 644] on div "$259.00" at bounding box center [612, 647] width 140 height 48
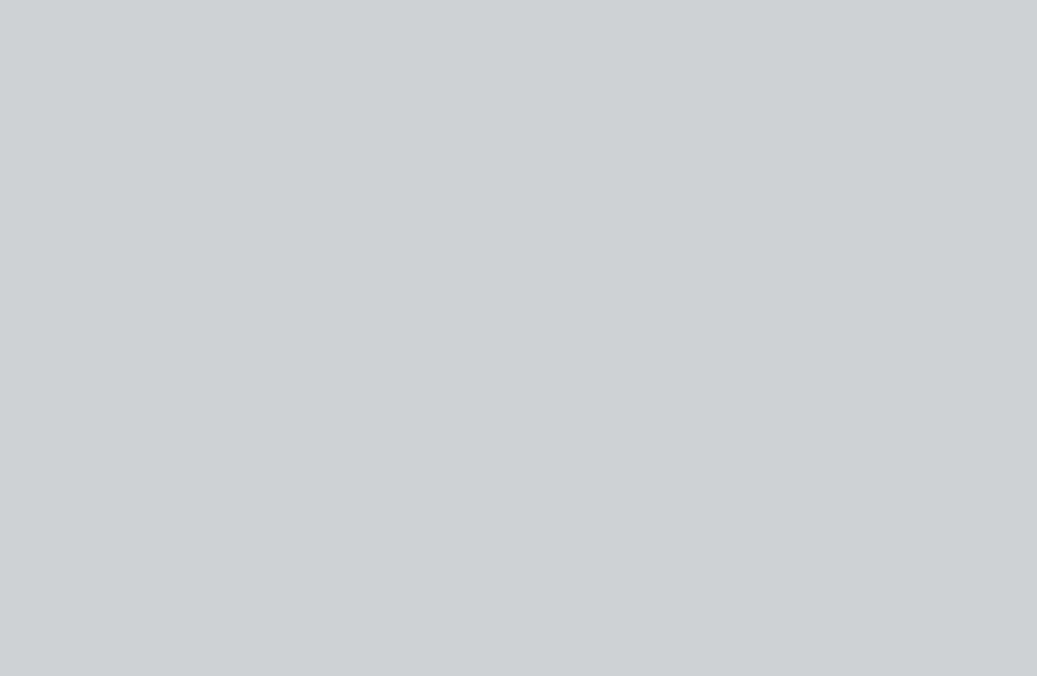
type input "50.69"
type input "$259.00"
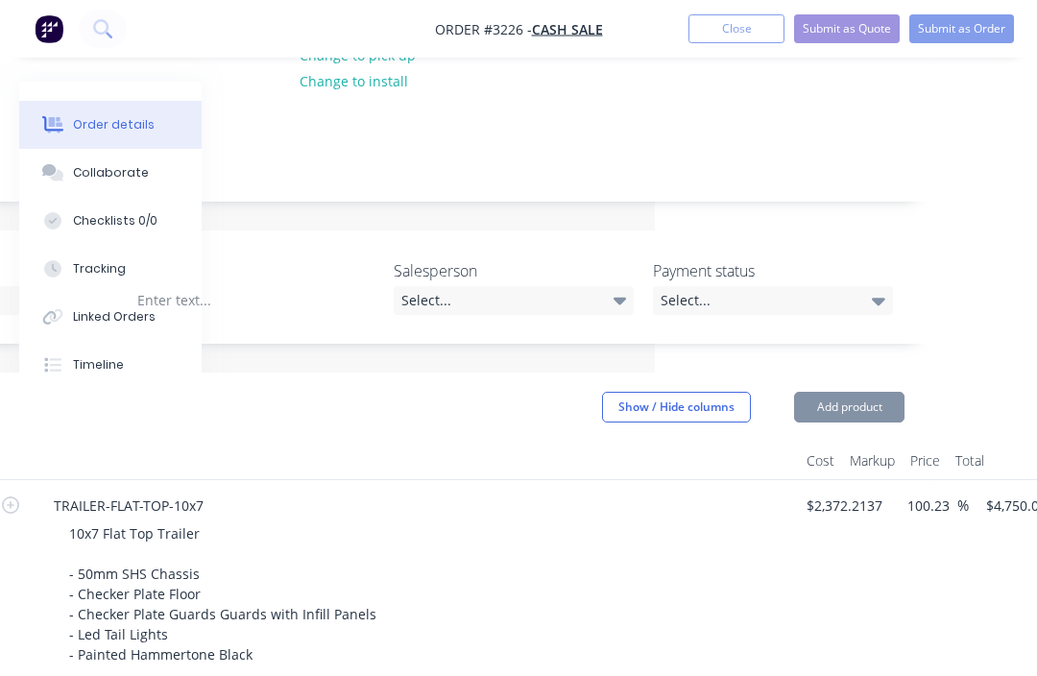
type input "50.69"
type input "$259.00"
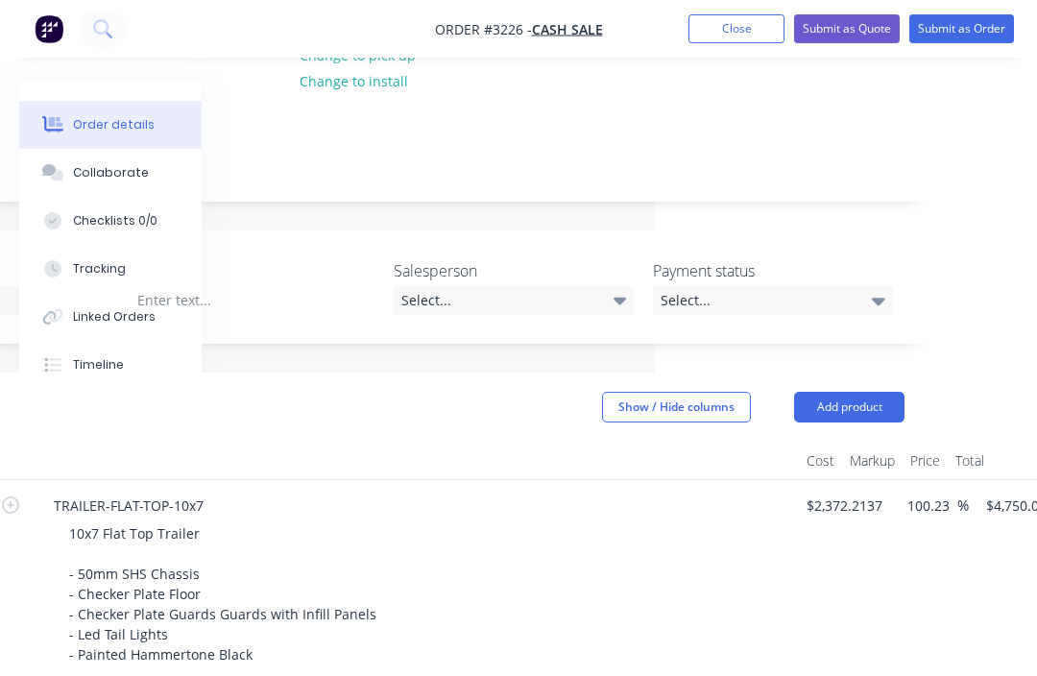
click at [865, 401] on button "Add product" at bounding box center [849, 407] width 110 height 31
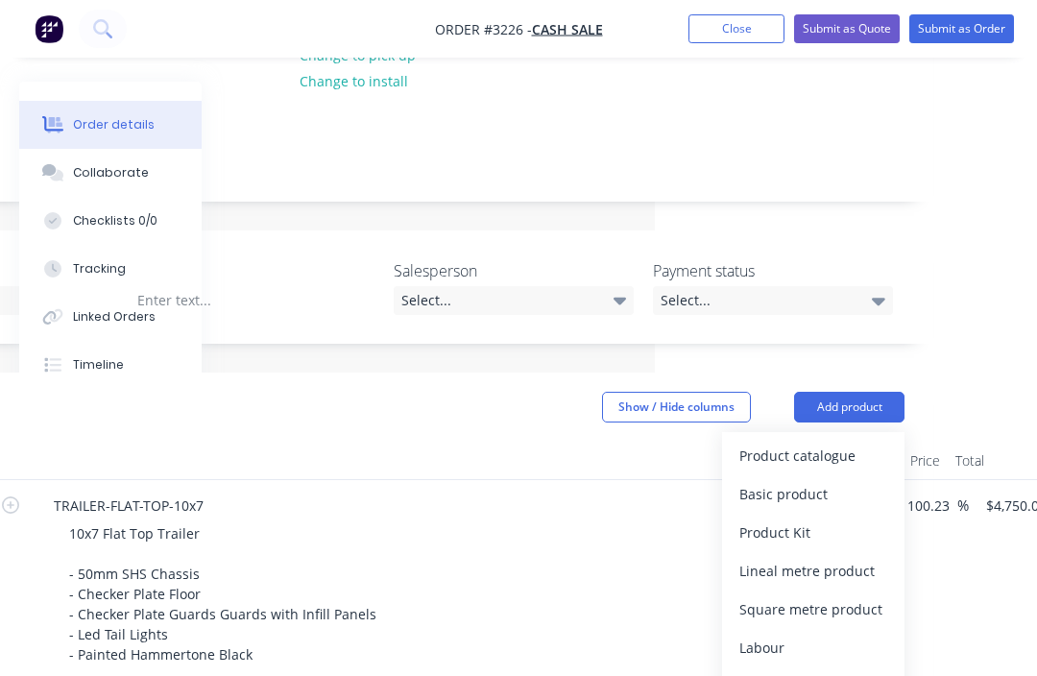
click at [841, 450] on div "Product catalogue" at bounding box center [814, 456] width 148 height 28
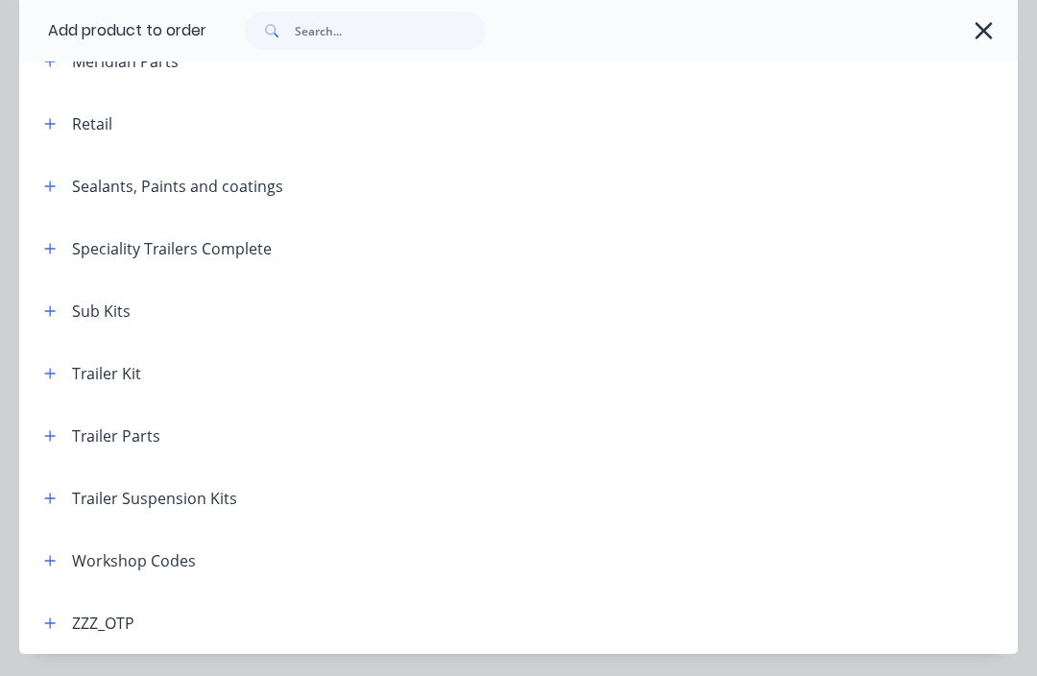
scroll to position [742, 0]
click at [990, 16] on button "button" at bounding box center [983, 30] width 31 height 31
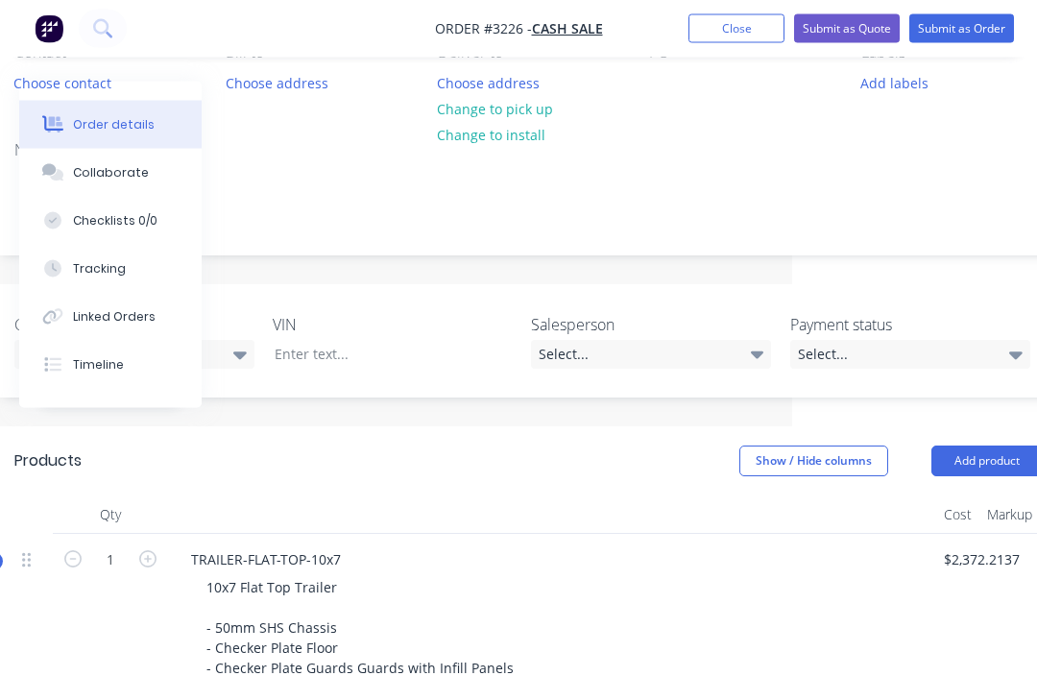
scroll to position [197, 245]
click at [990, 460] on button "Add product" at bounding box center [987, 463] width 110 height 31
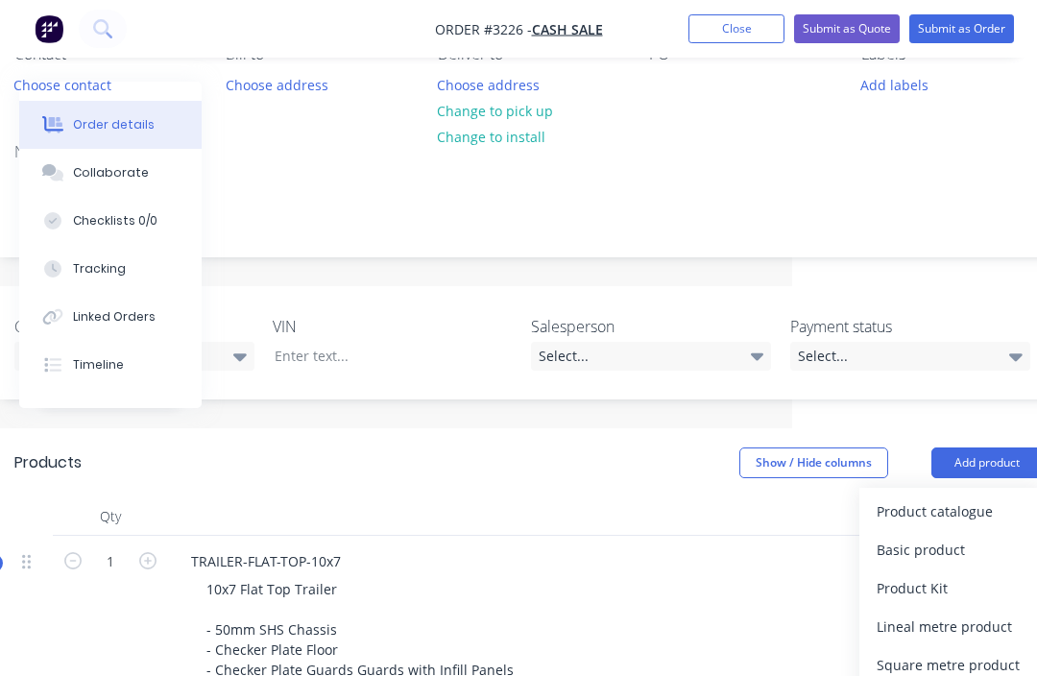
click at [936, 513] on div "Product catalogue" at bounding box center [951, 512] width 148 height 28
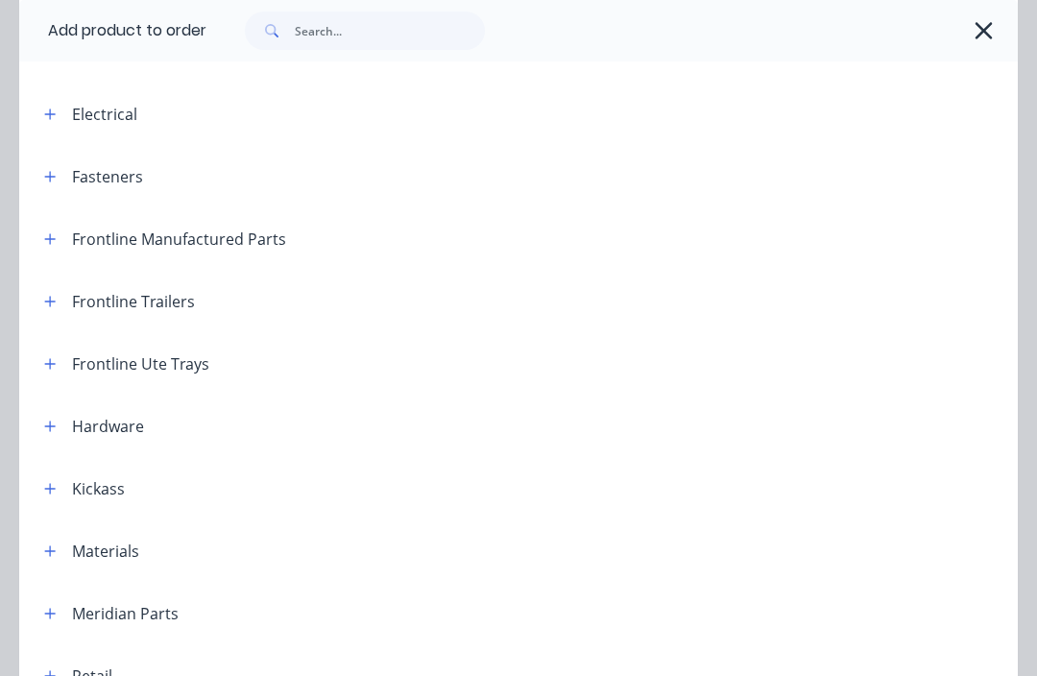
scroll to position [192, 0]
click at [55, 238] on icon "button" at bounding box center [50, 237] width 12 height 13
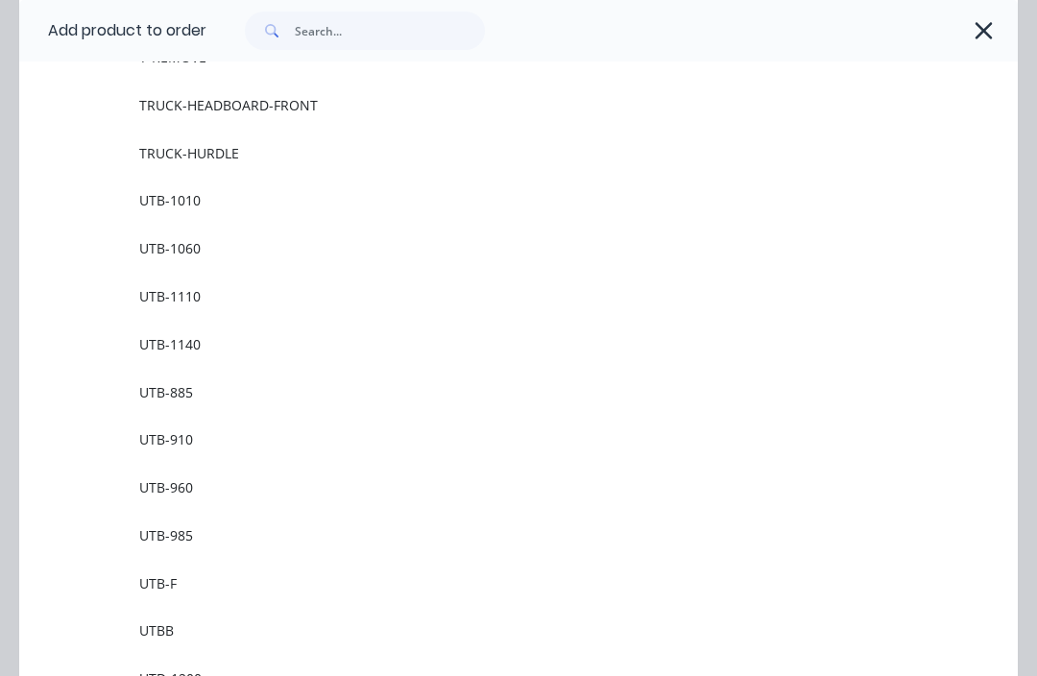
scroll to position [2683, 0]
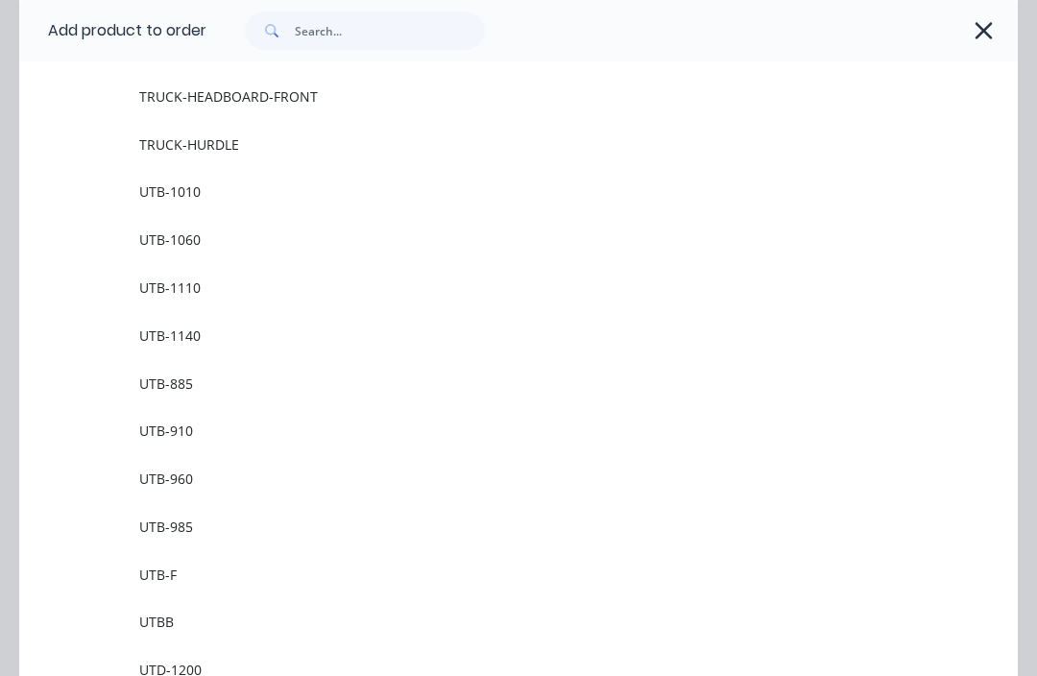
click at [283, 352] on td "UTB-1140" at bounding box center [578, 335] width 879 height 48
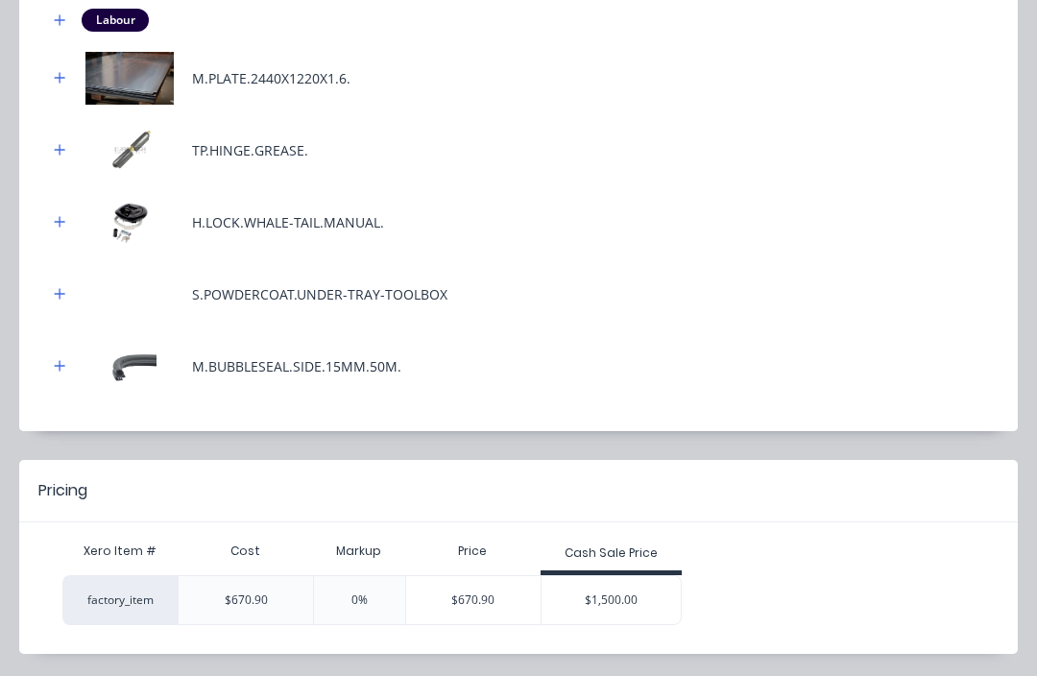
scroll to position [261, 0]
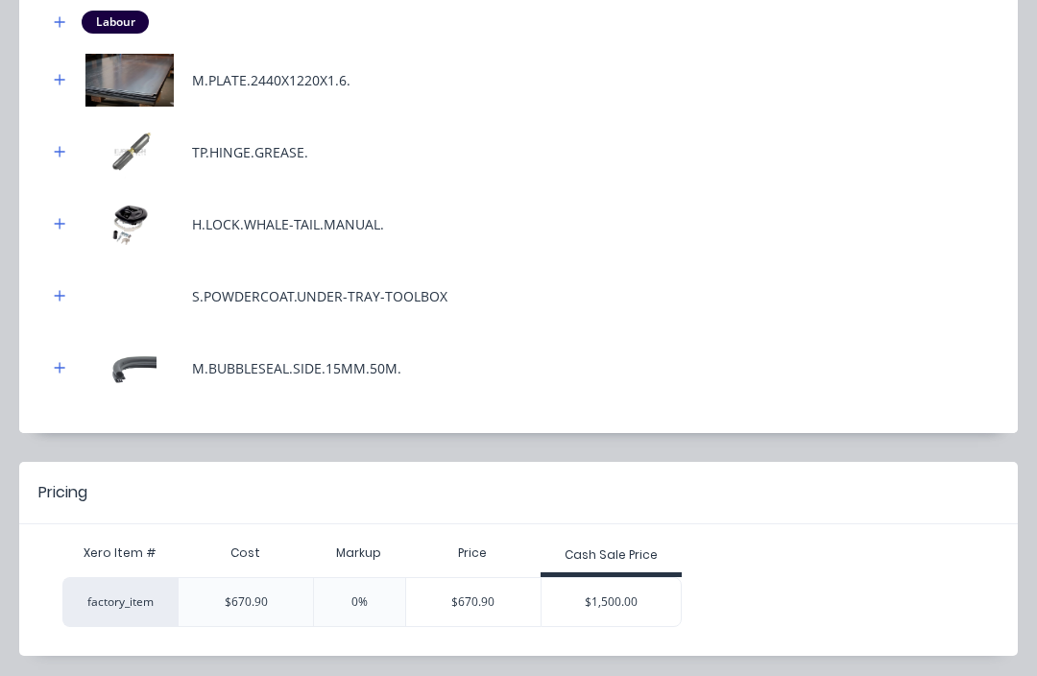
click at [631, 595] on div "$1,500.00" at bounding box center [612, 602] width 140 height 48
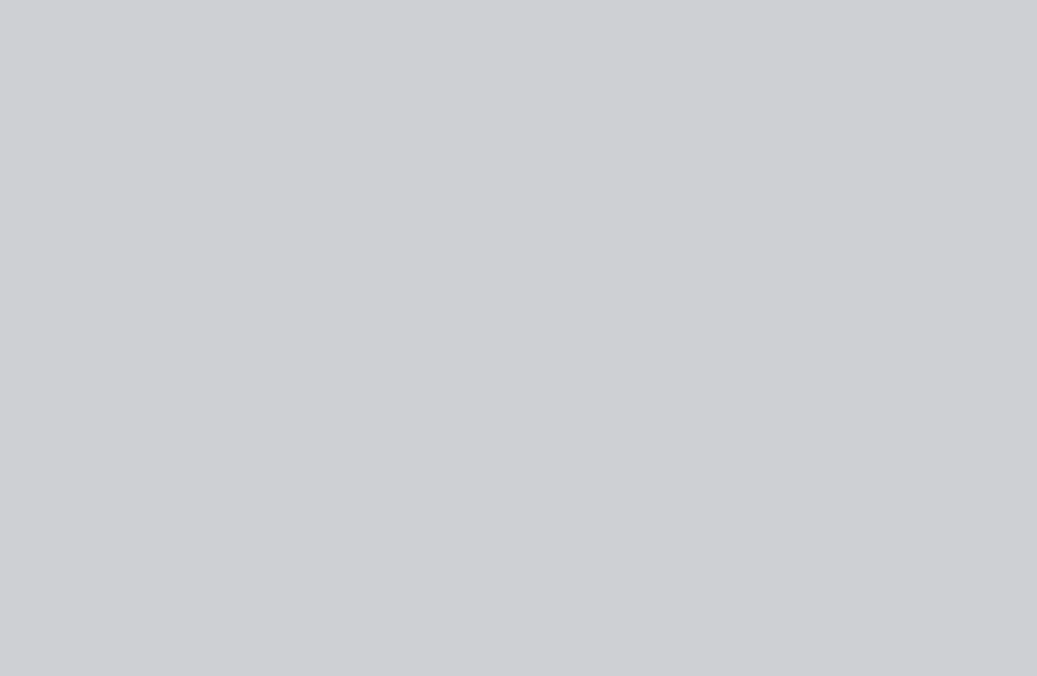
type input "123.58"
type input "$1,500.00"
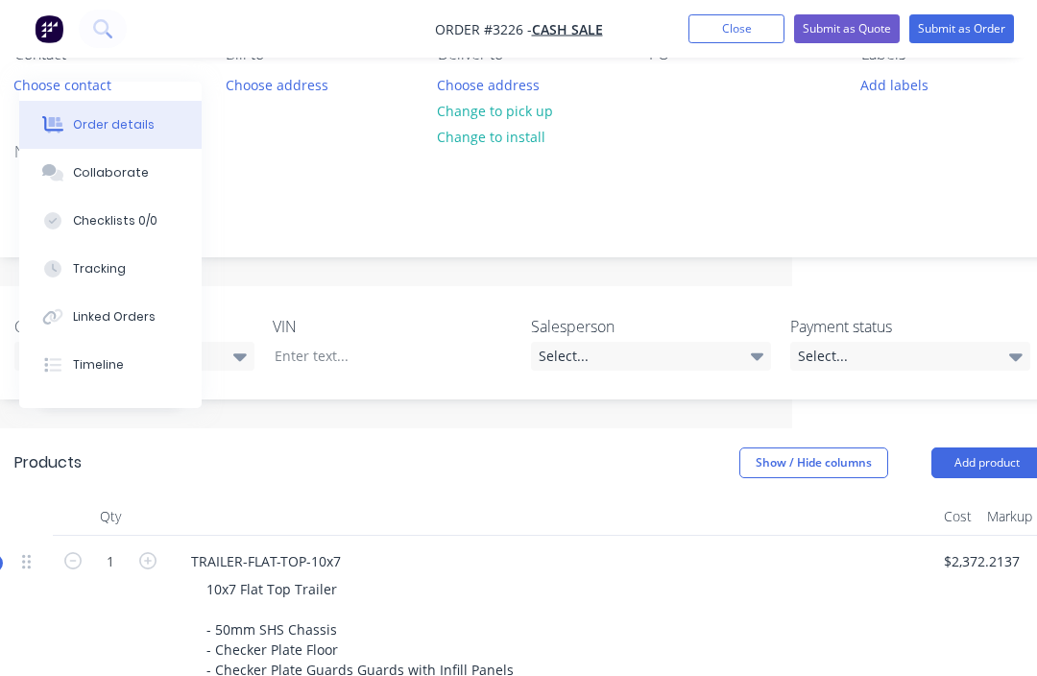
click at [863, 22] on button "Submit as Quote" at bounding box center [847, 28] width 106 height 29
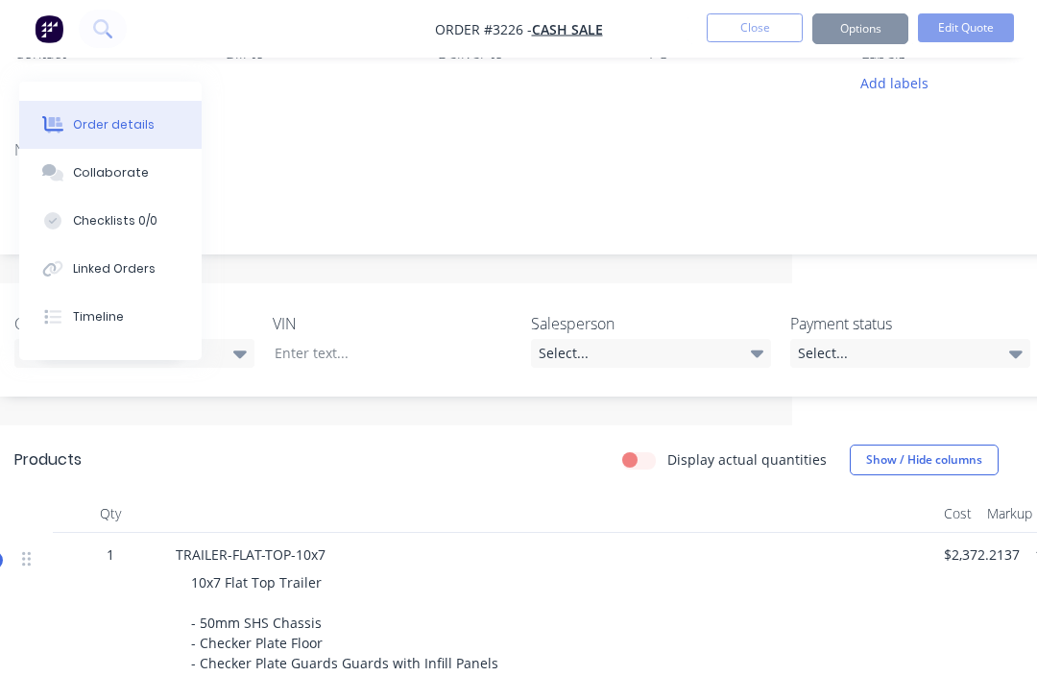
scroll to position [1, 245]
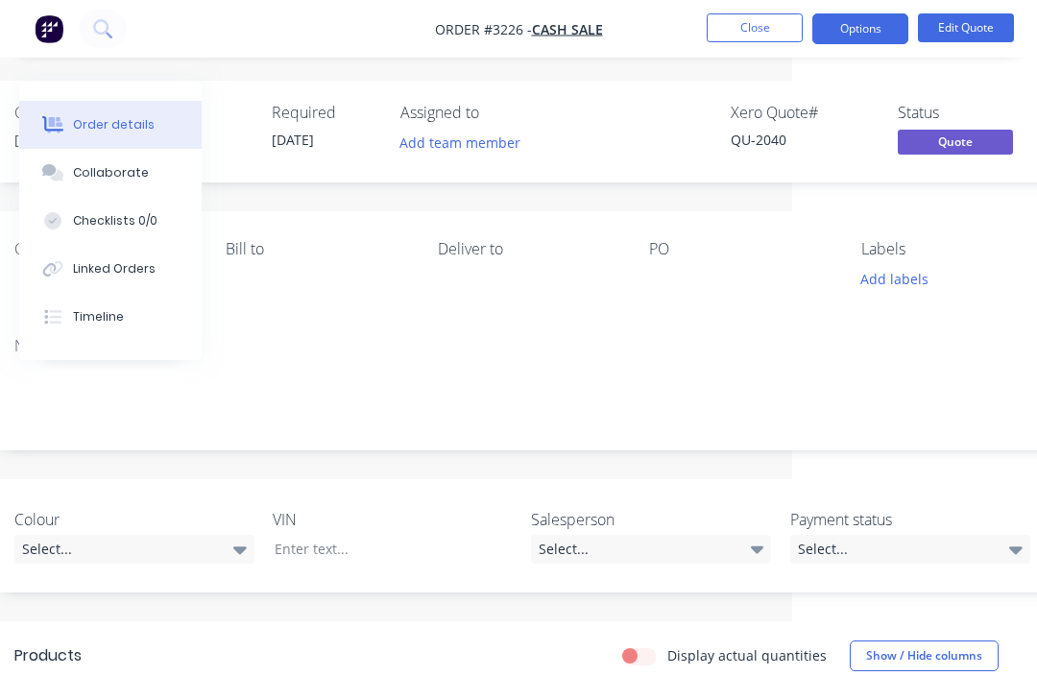
click at [872, 34] on button "Options" at bounding box center [861, 28] width 96 height 31
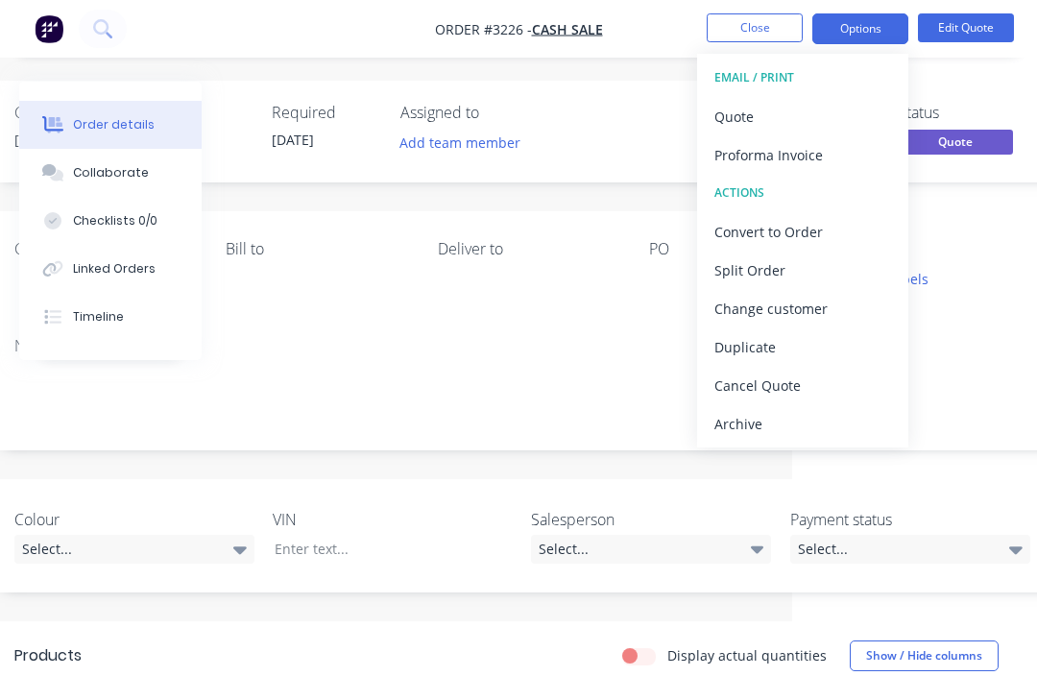
click at [810, 108] on div "Quote" at bounding box center [803, 117] width 177 height 28
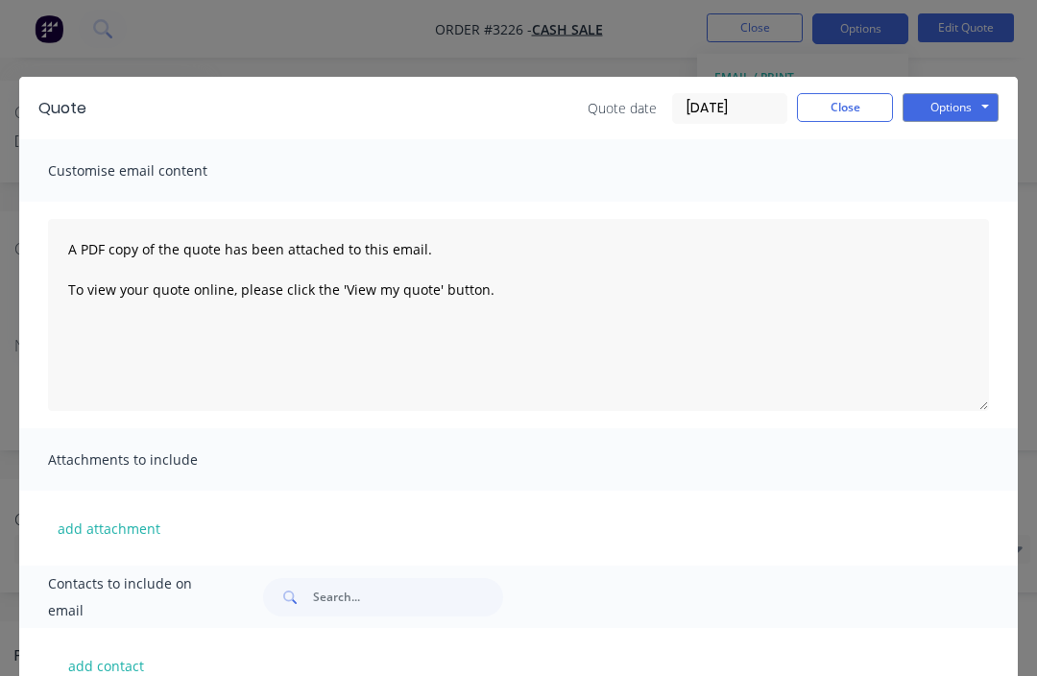
click at [952, 116] on button "Options" at bounding box center [951, 107] width 96 height 29
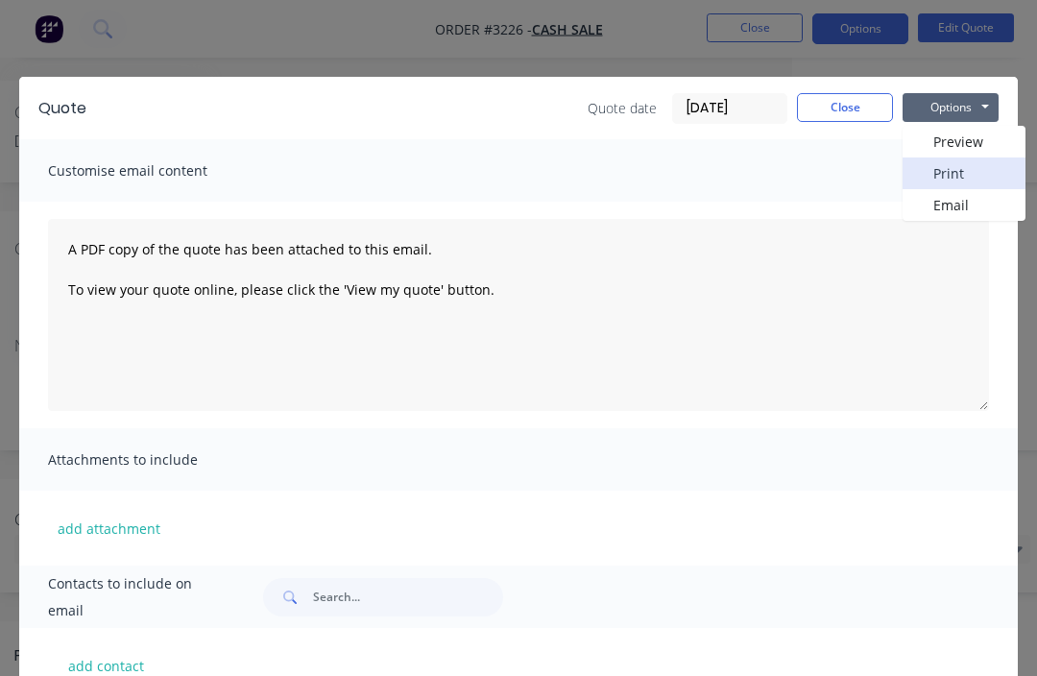
click at [977, 170] on button "Print" at bounding box center [964, 174] width 123 height 32
